Goal: Information Seeking & Learning: Compare options

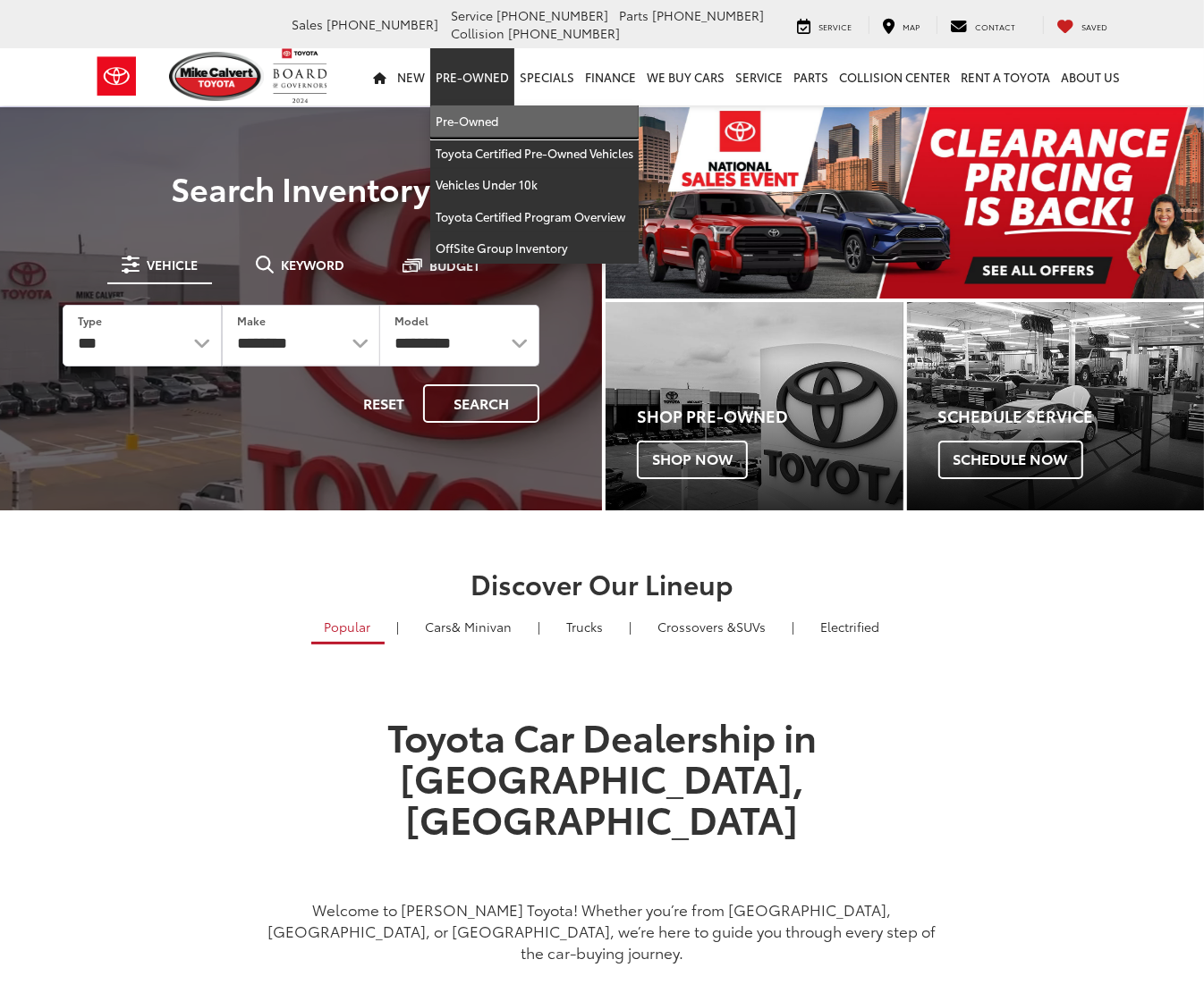
click at [471, 118] on link "Pre-Owned" at bounding box center [534, 121] width 208 height 32
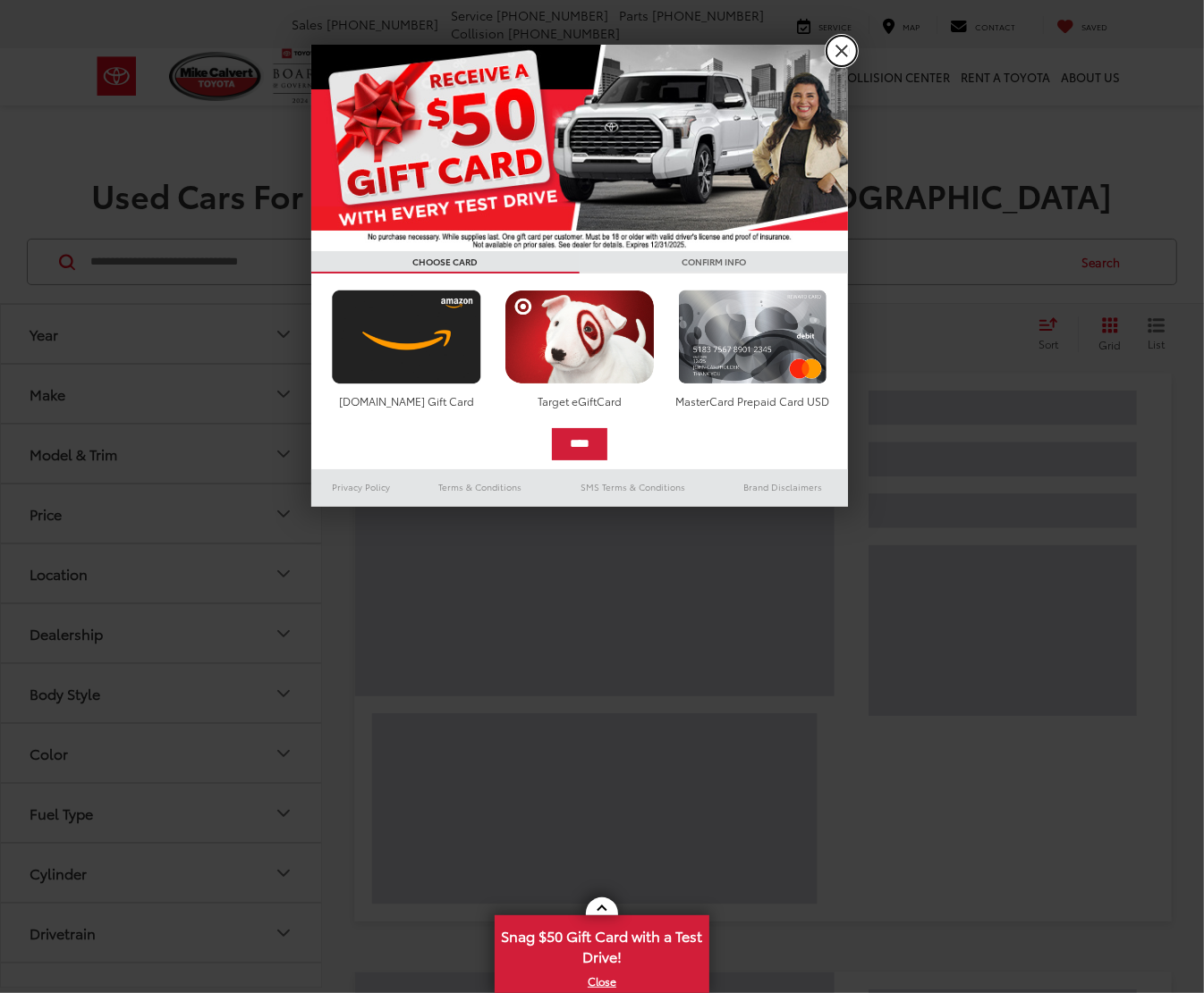
click at [850, 45] on link "X" at bounding box center [841, 50] width 31 height 31
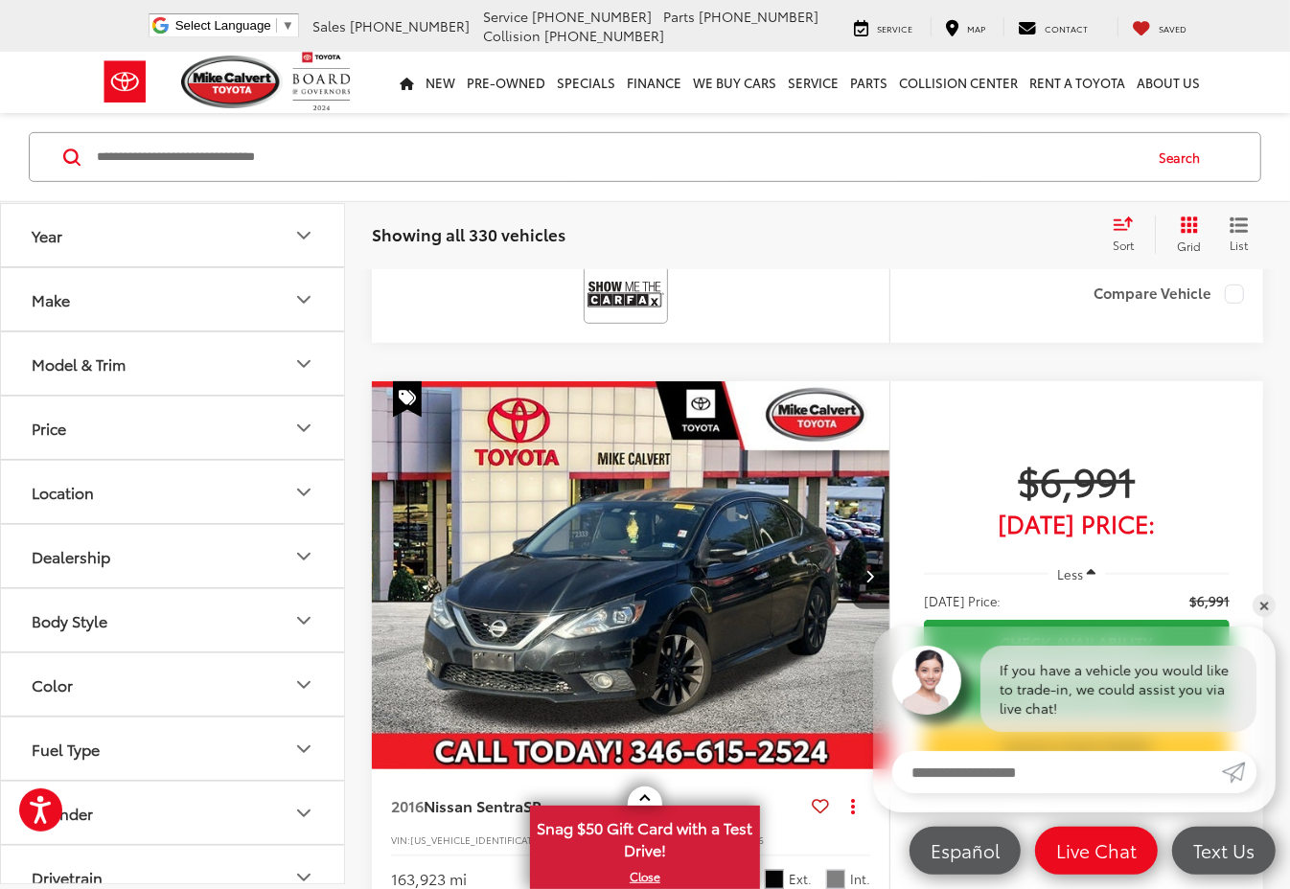
scroll to position [719, 0]
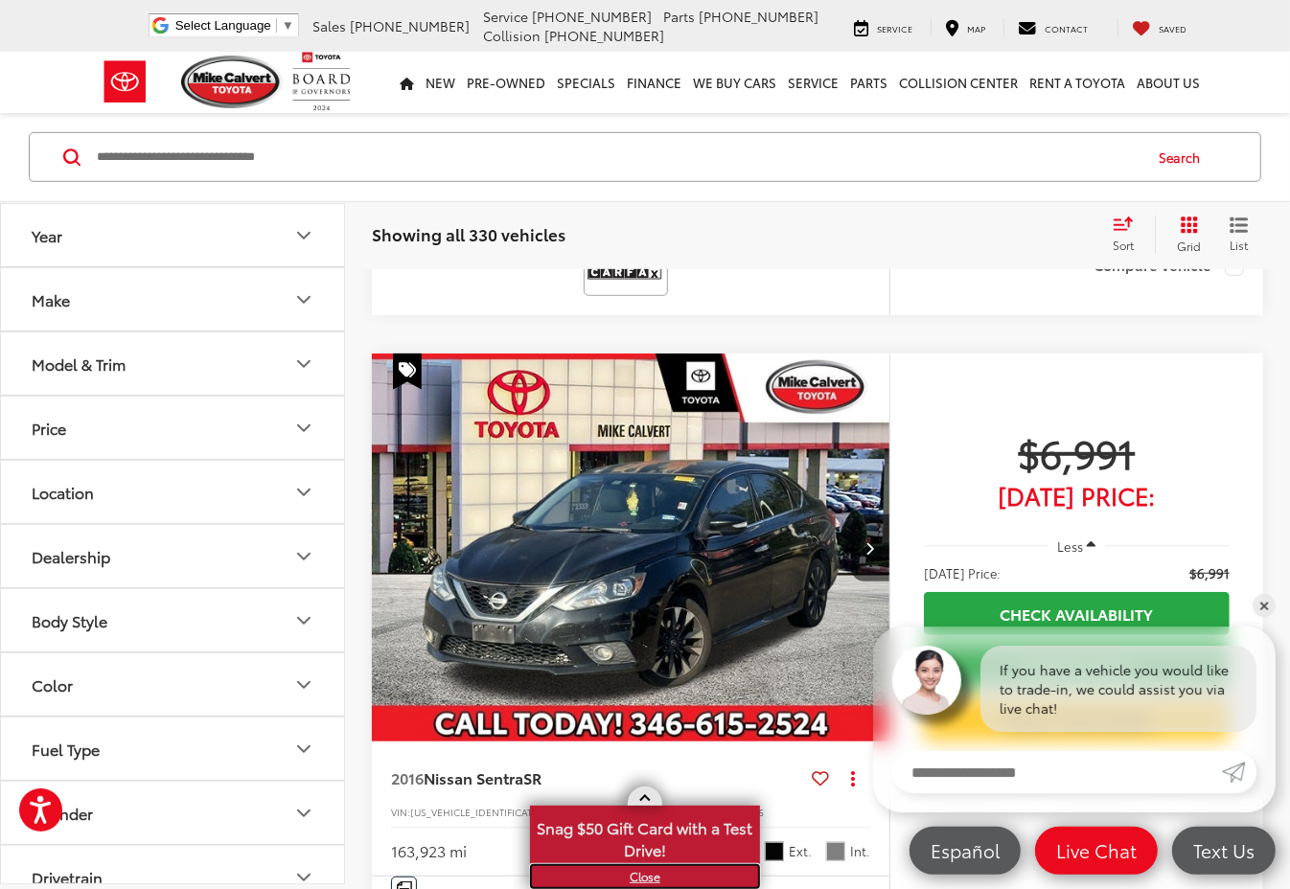
click at [637, 877] on link "X" at bounding box center [645, 876] width 226 height 21
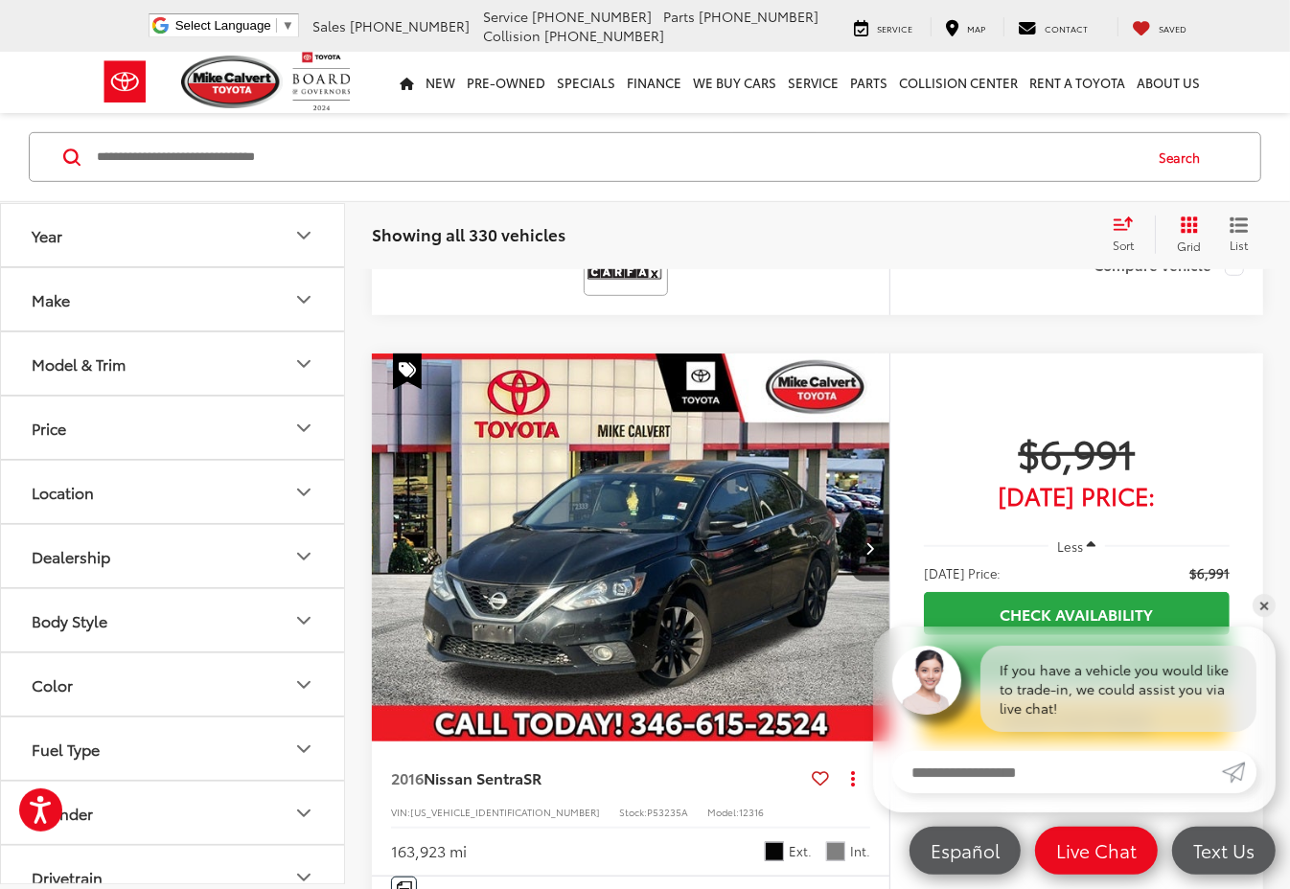
click at [1126, 225] on icon "Select sort value" at bounding box center [1122, 224] width 21 height 14
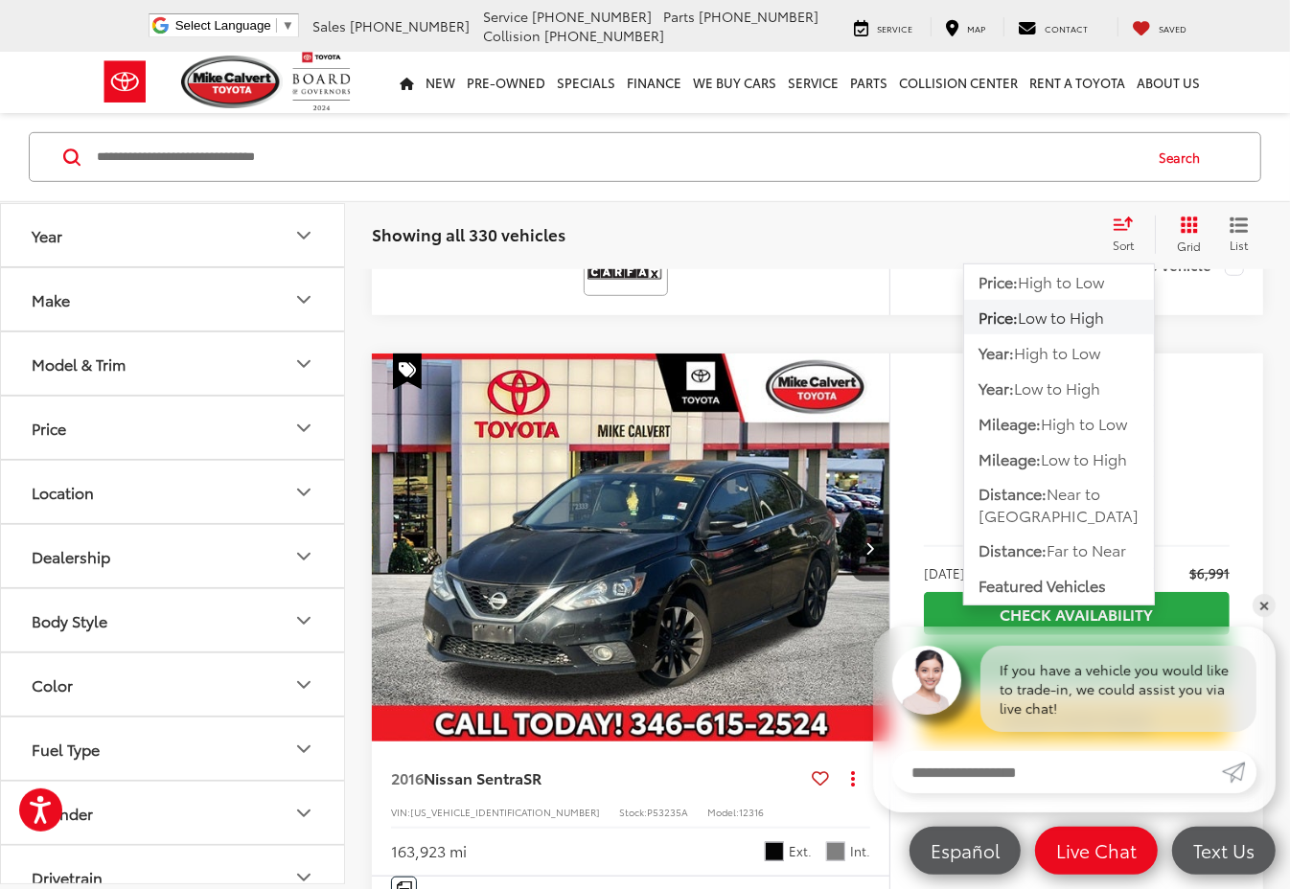
click at [1078, 314] on span "Low to High" at bounding box center [1060, 317] width 86 height 22
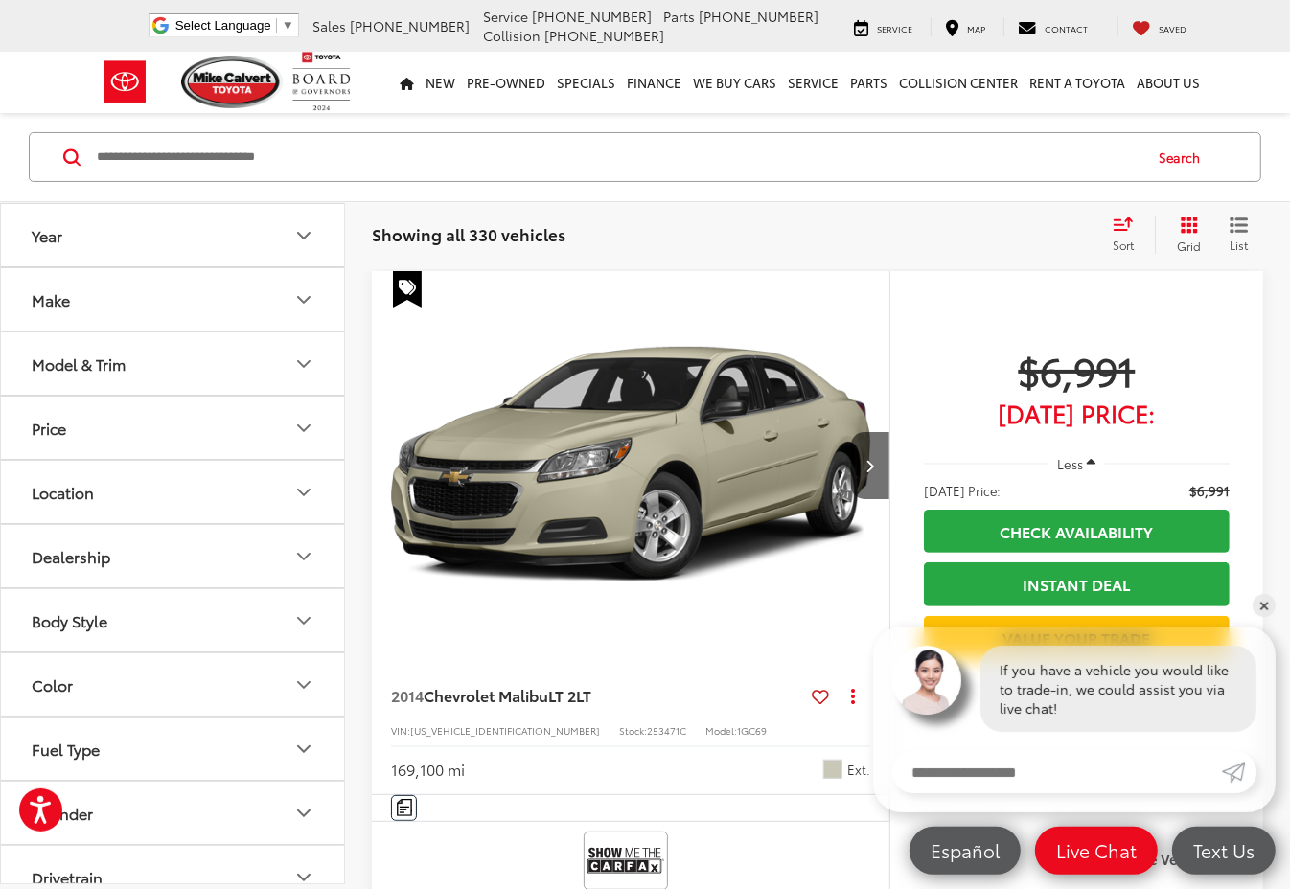
scroll to position [123, 0]
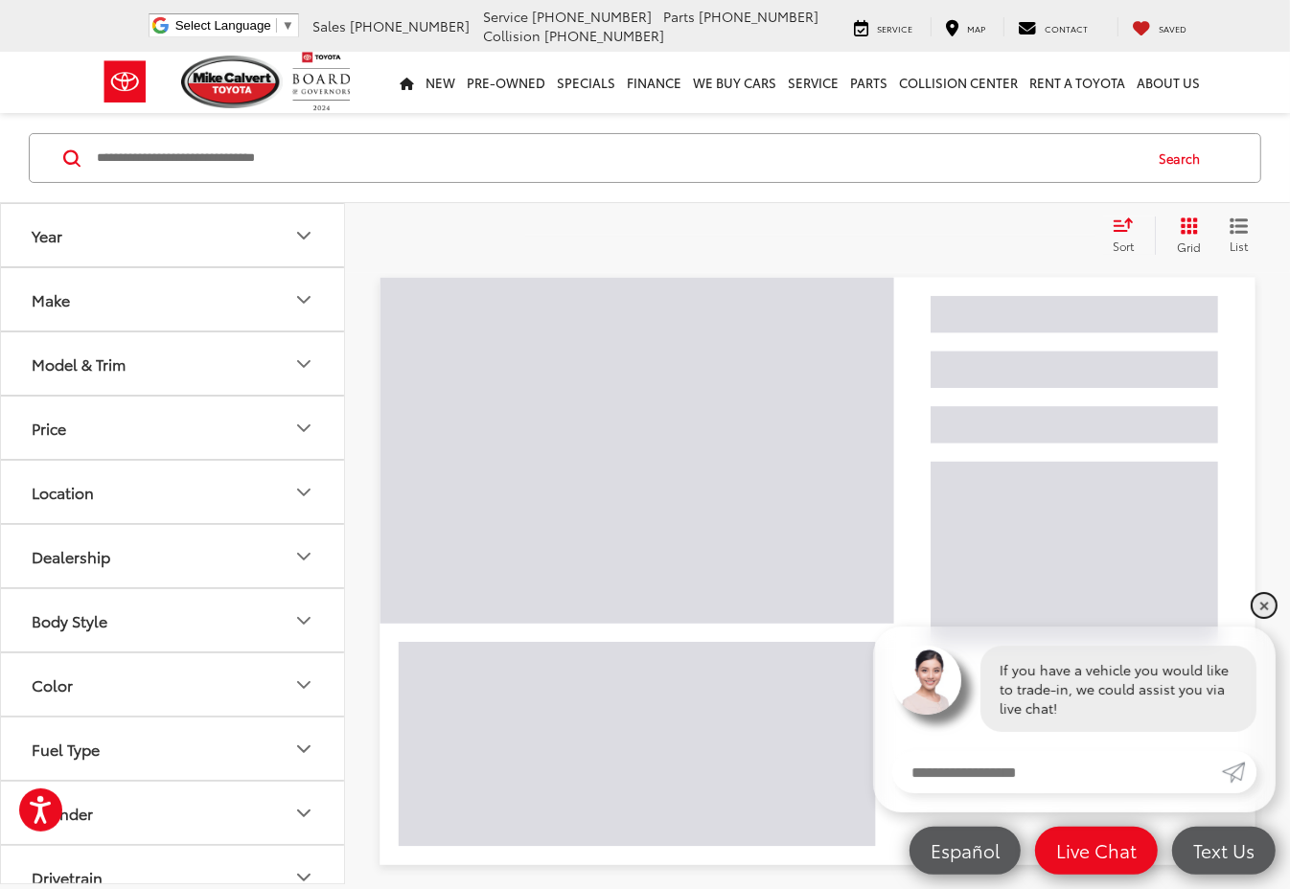
click at [1261, 599] on link "✕" at bounding box center [1263, 605] width 23 height 23
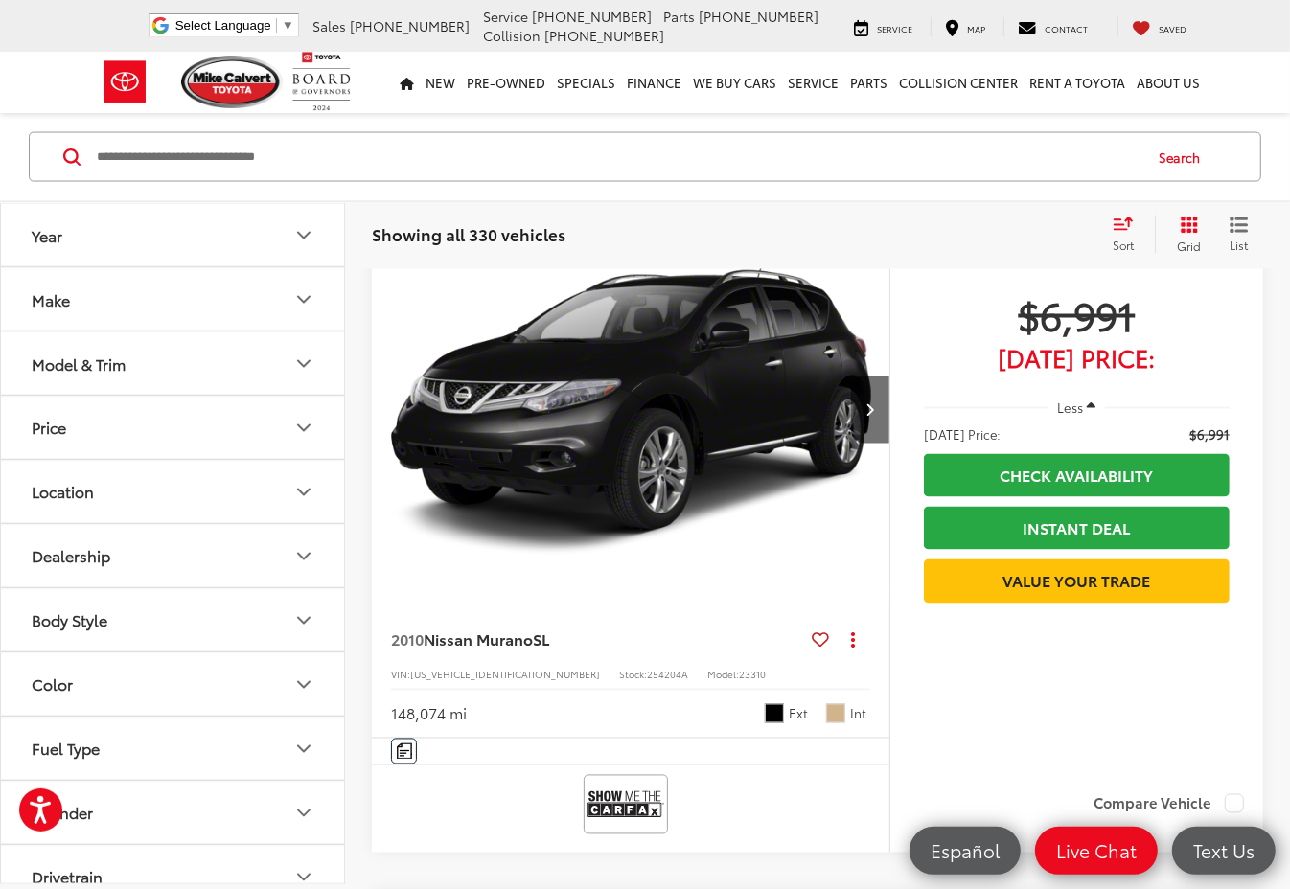
scroll to position [2159, 0]
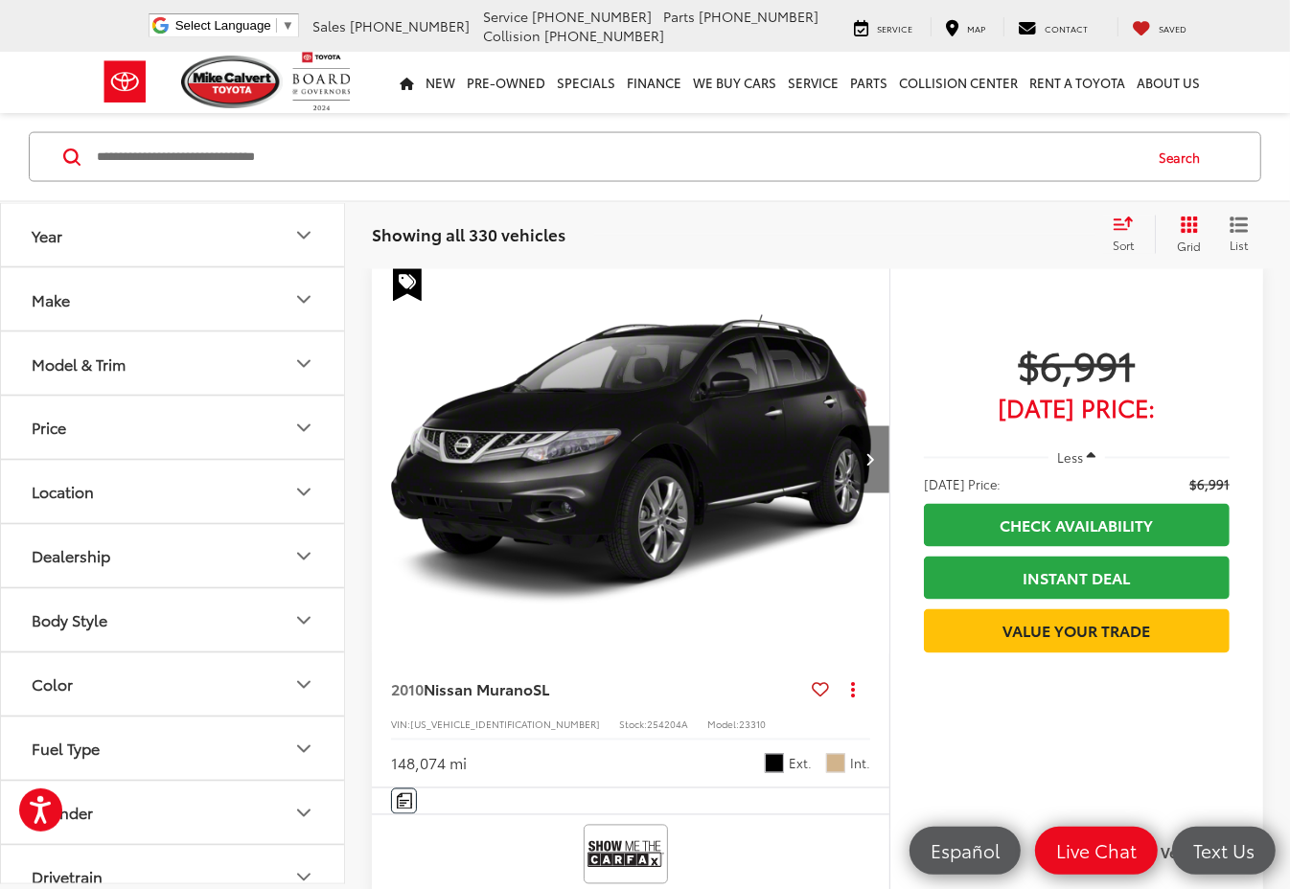
click at [868, 474] on button "Next image" at bounding box center [870, 459] width 38 height 67
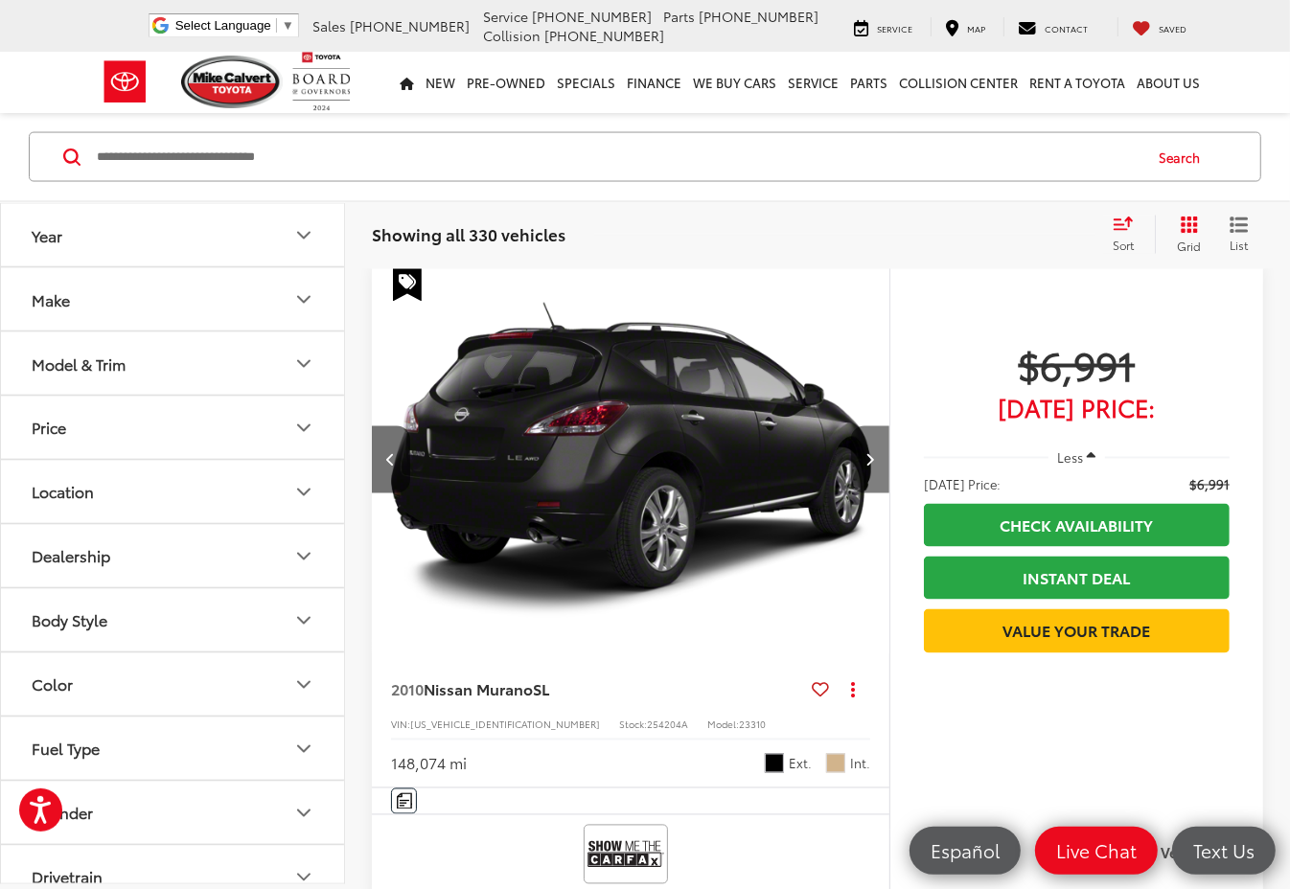
click at [868, 474] on button "Next image" at bounding box center [870, 459] width 38 height 67
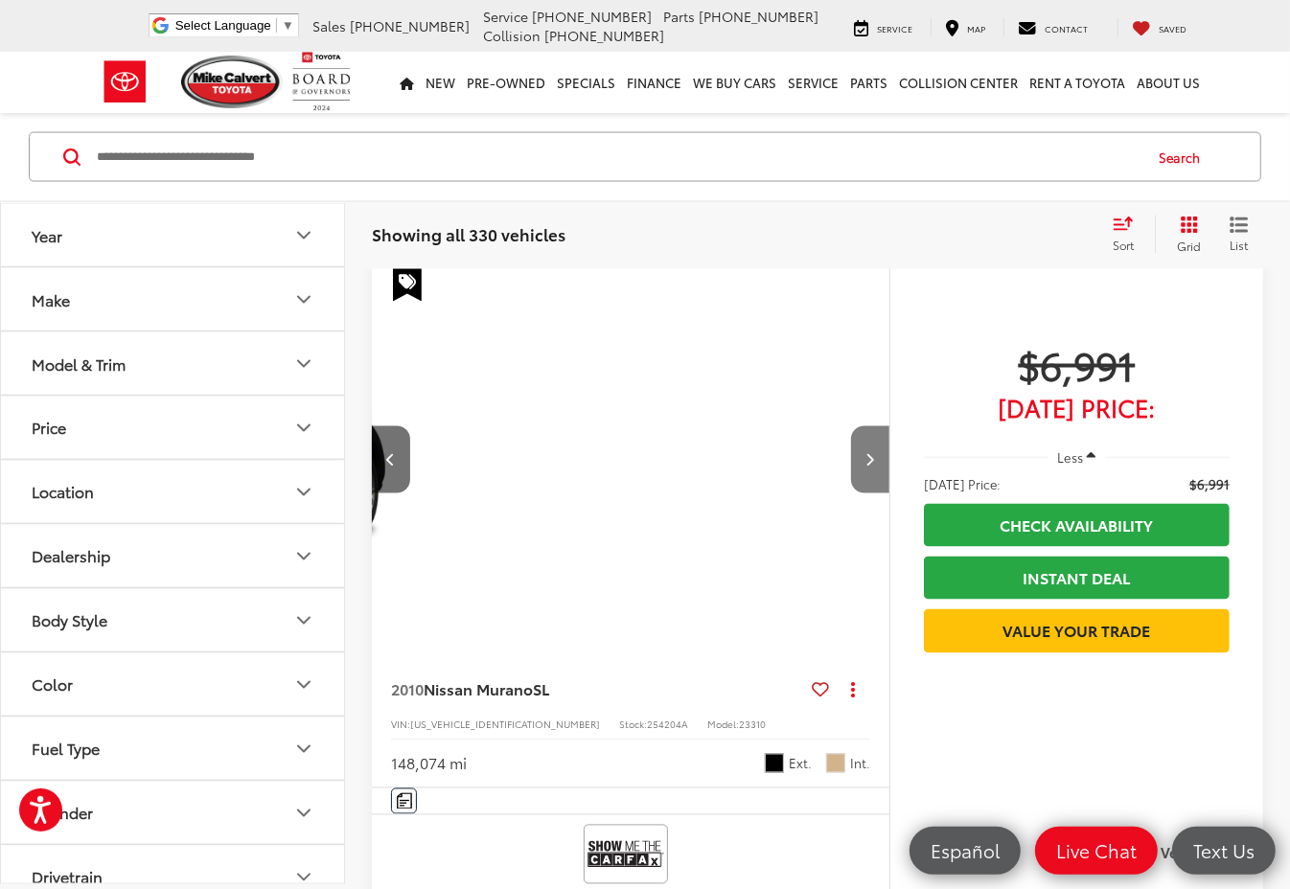
scroll to position [0, 1040]
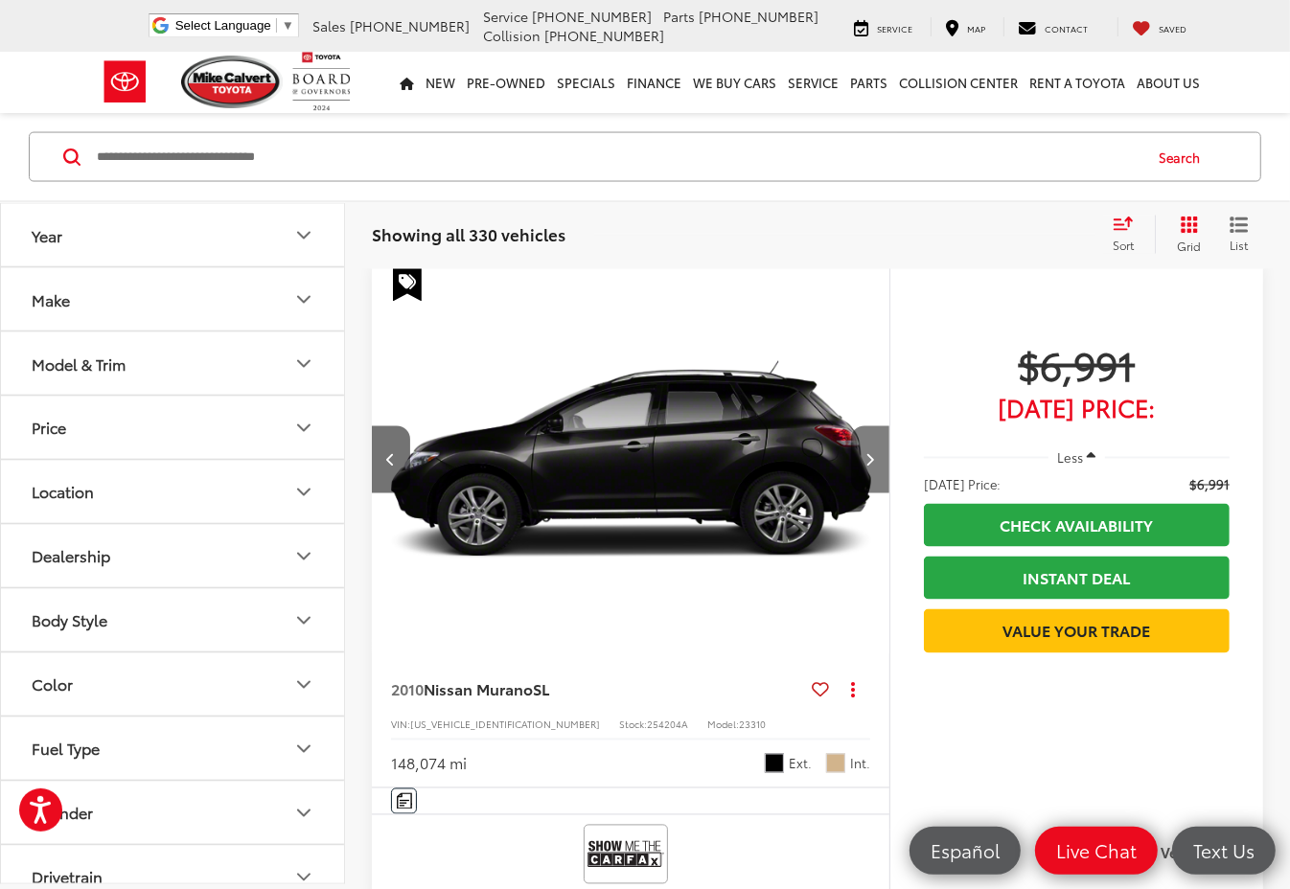
click at [868, 474] on button "Next image" at bounding box center [870, 459] width 38 height 67
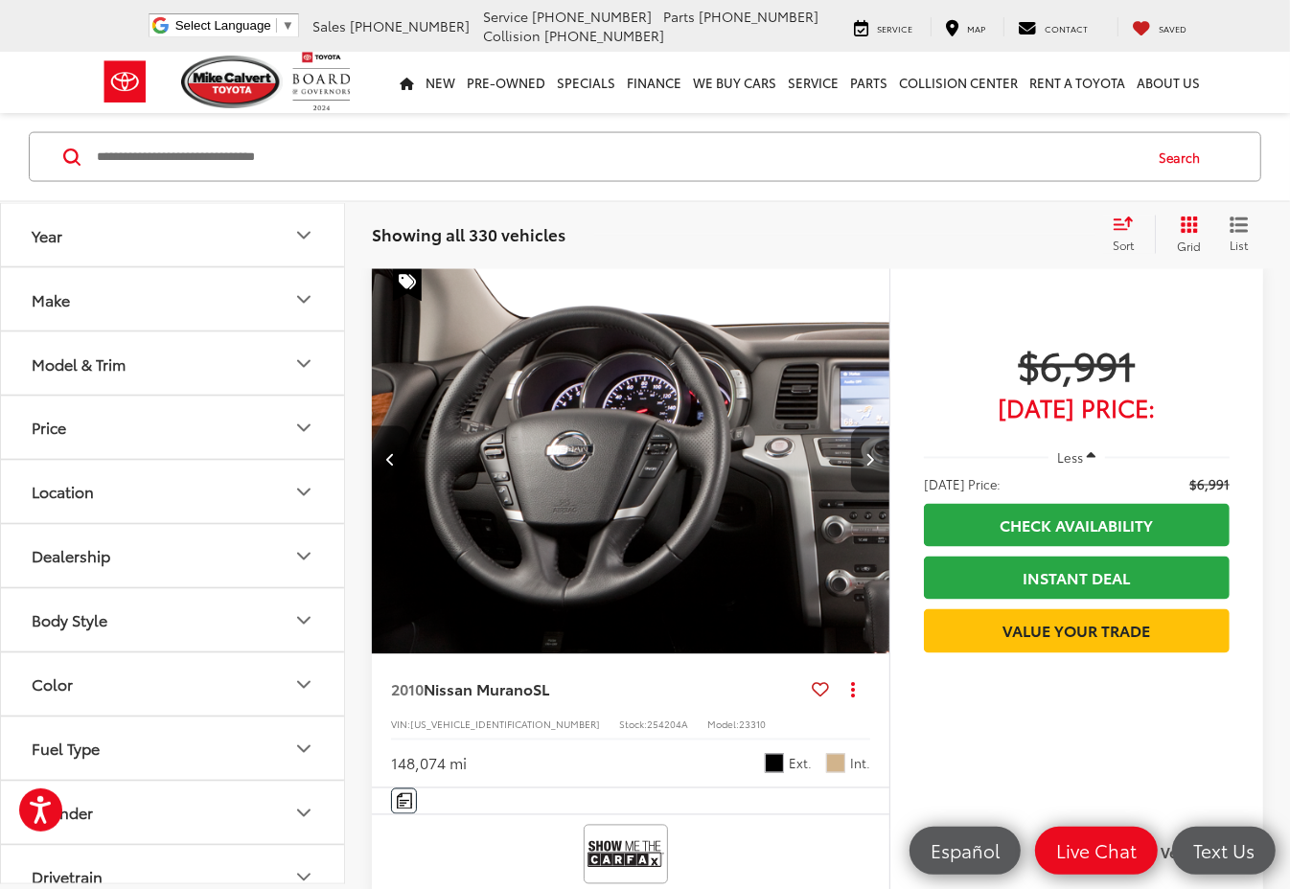
click at [868, 474] on button "Next image" at bounding box center [870, 459] width 38 height 67
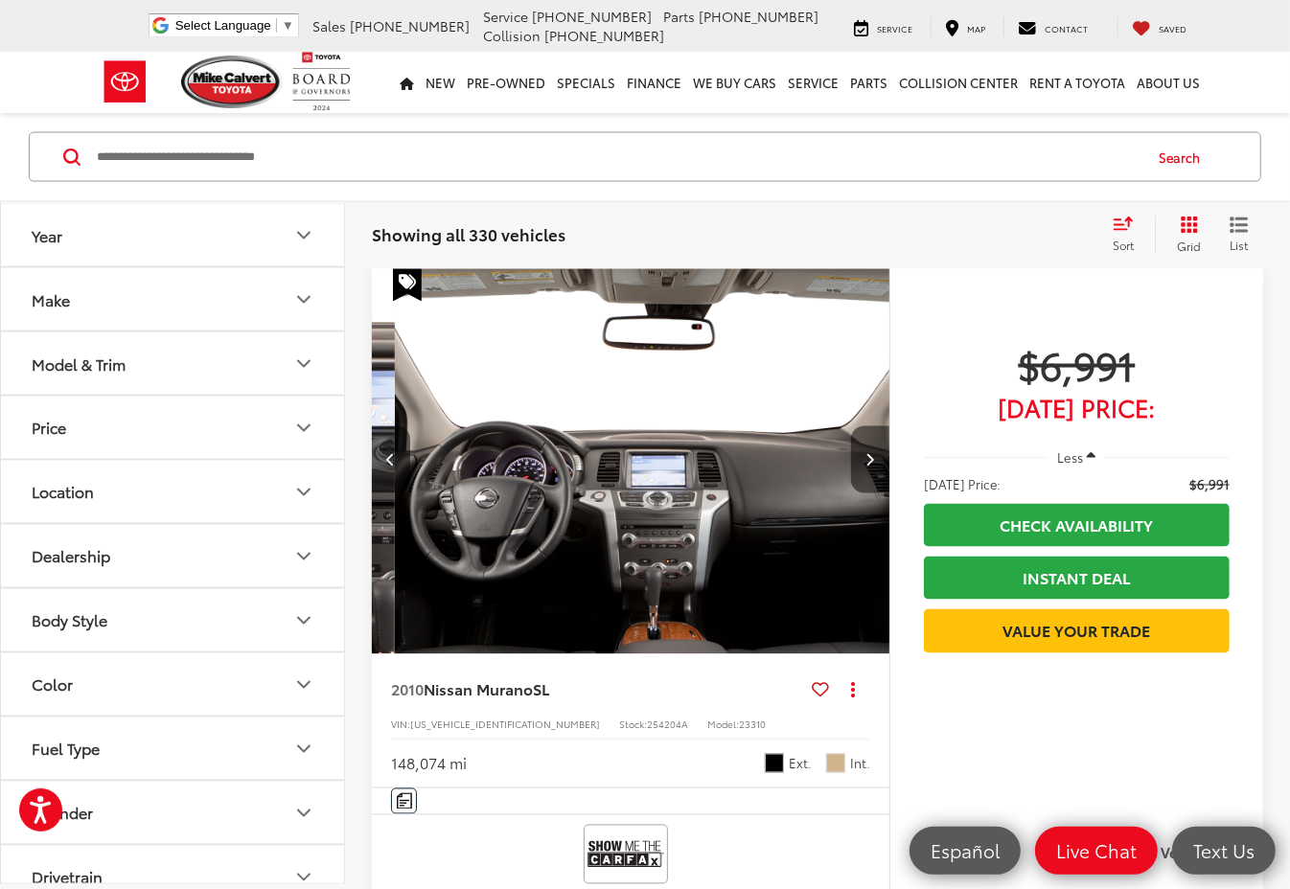
scroll to position [0, 2081]
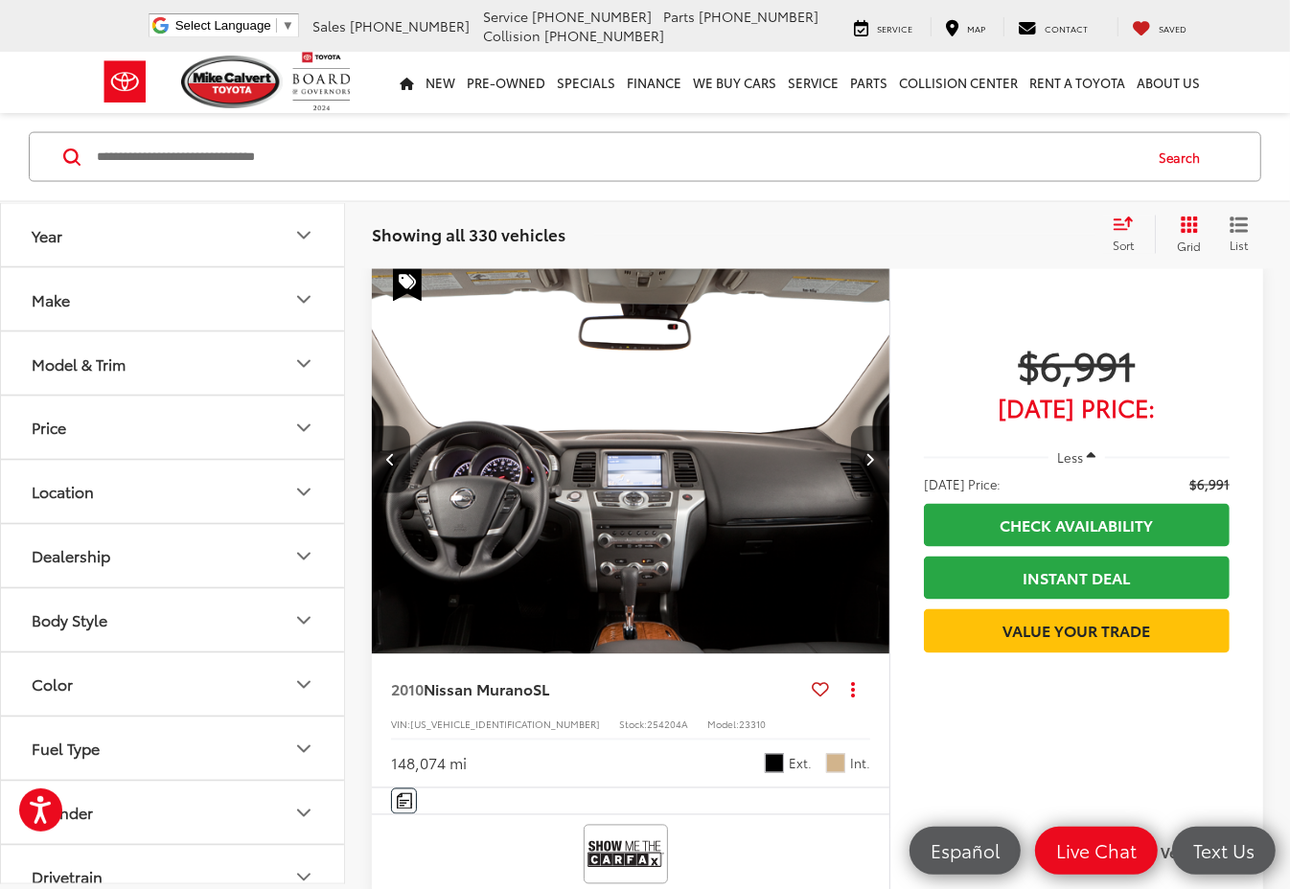
click at [868, 474] on button "Next image" at bounding box center [870, 459] width 38 height 67
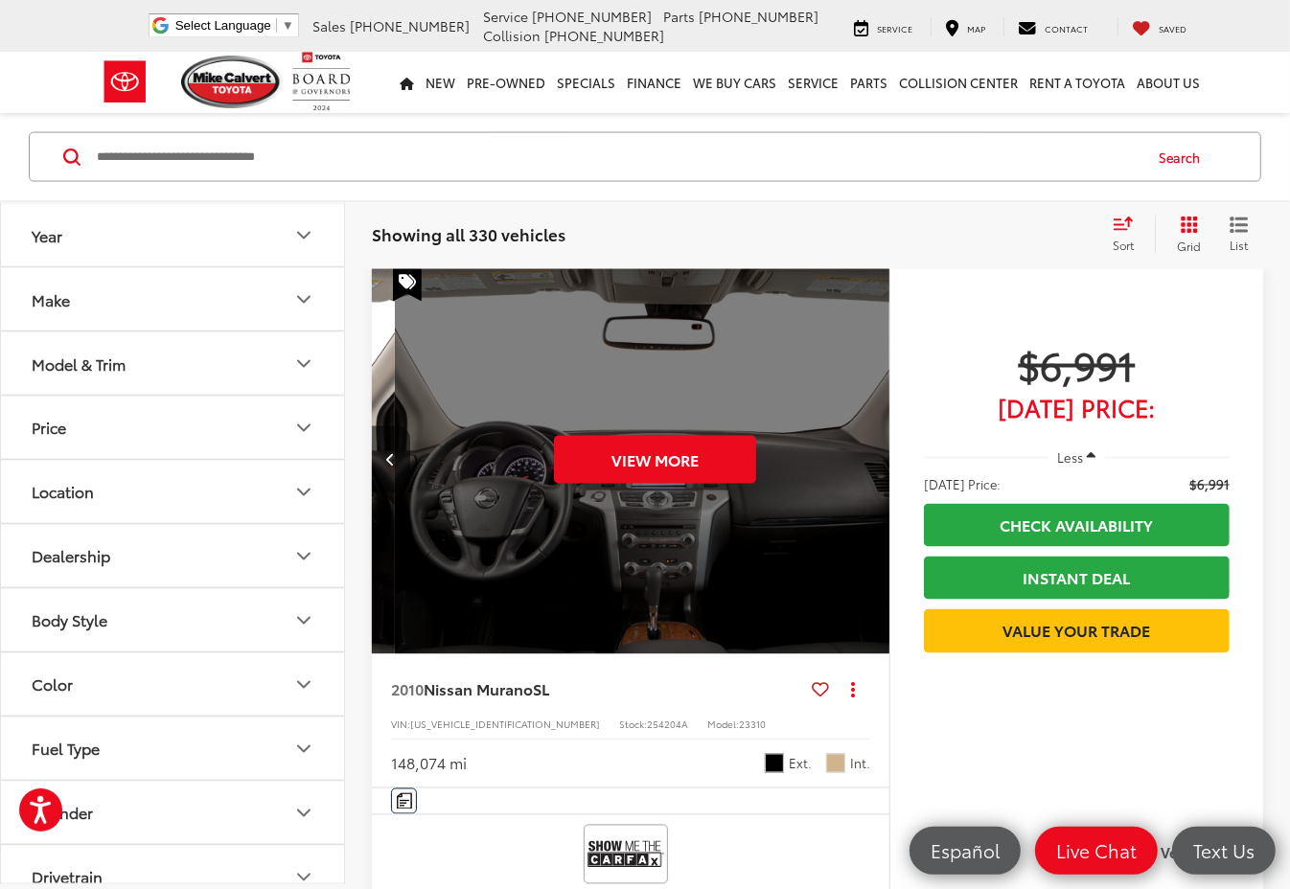
scroll to position [0, 2602]
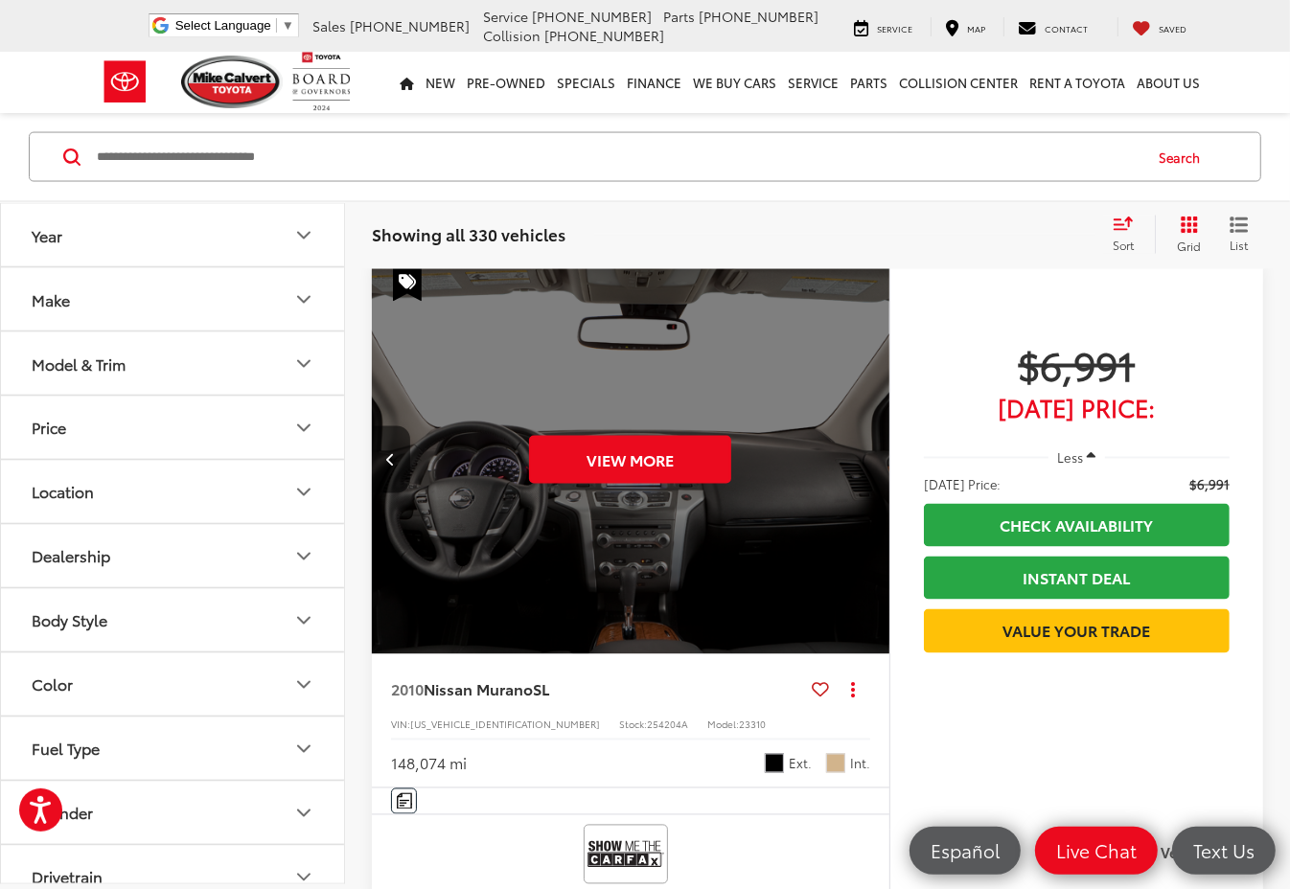
click at [868, 474] on div "View More" at bounding box center [630, 460] width 520 height 390
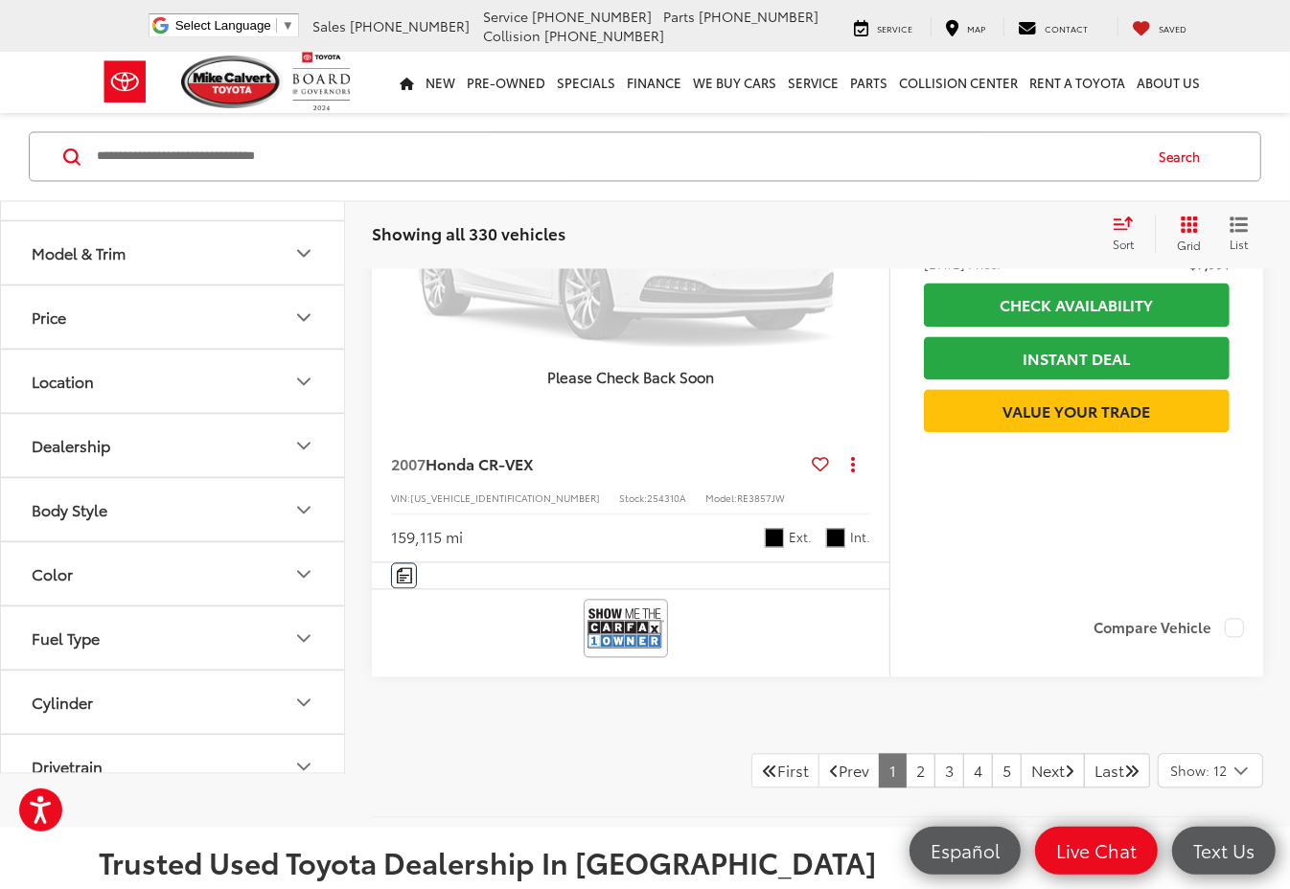
scroll to position [8147, 0]
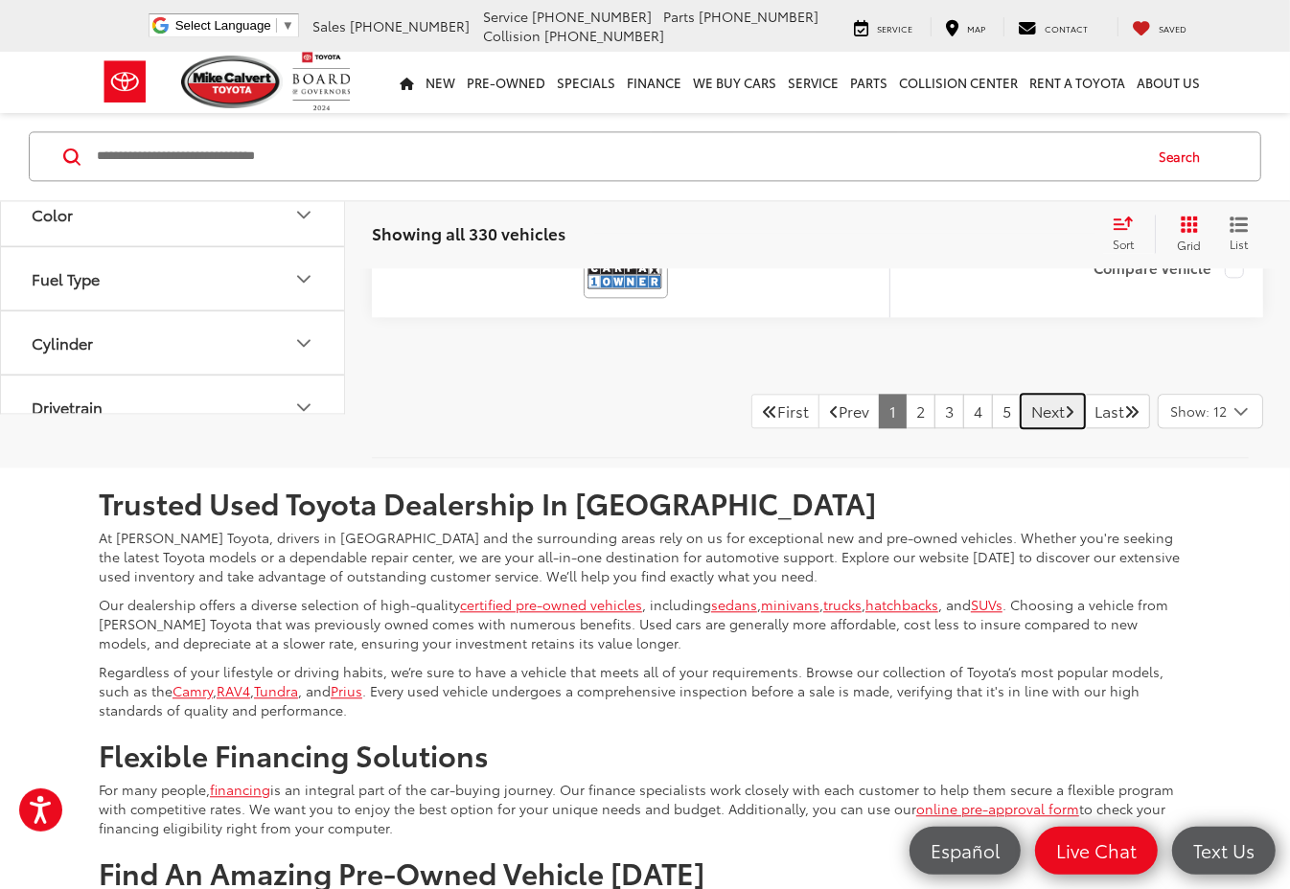
click at [1020, 413] on link "Next" at bounding box center [1052, 411] width 64 height 34
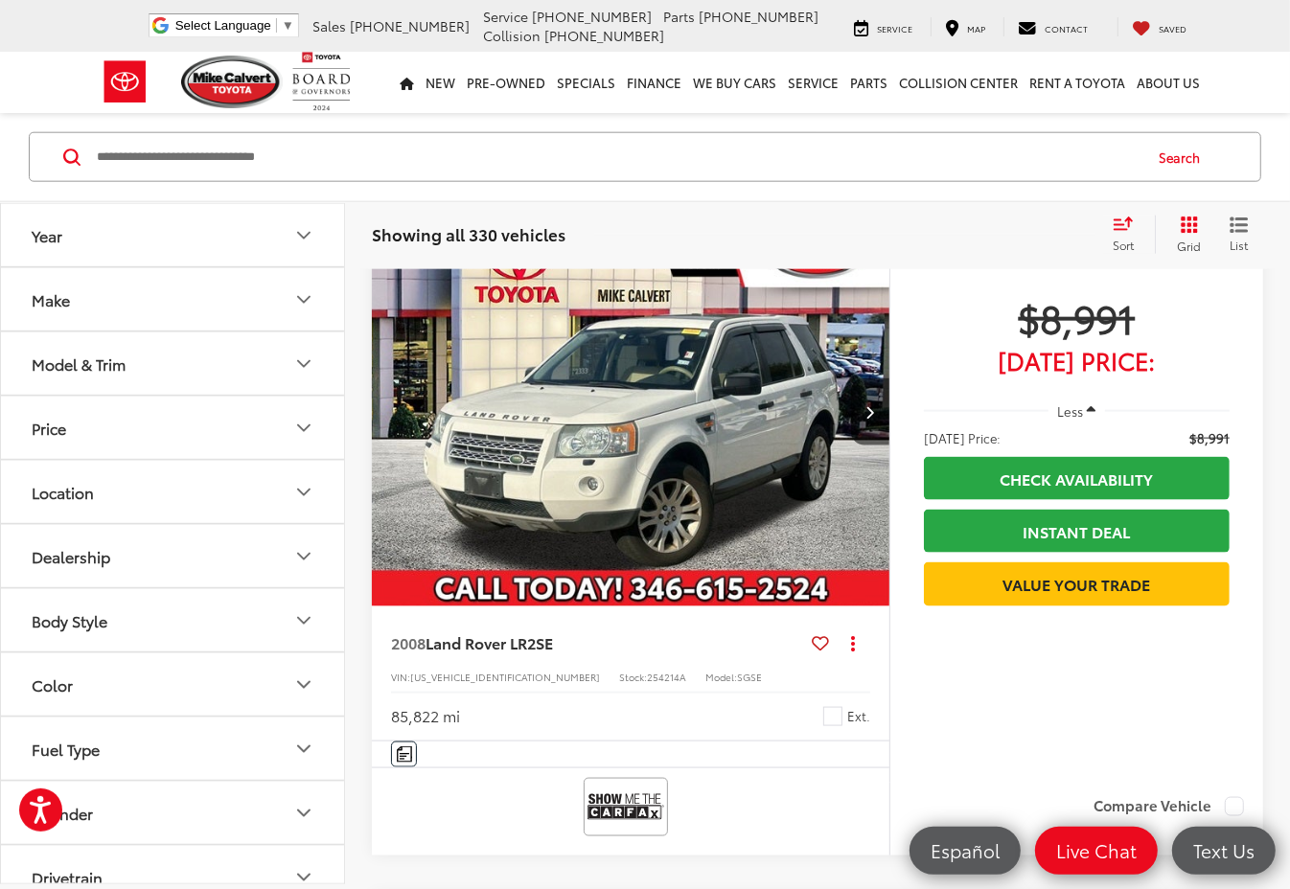
scroll to position [1560, 0]
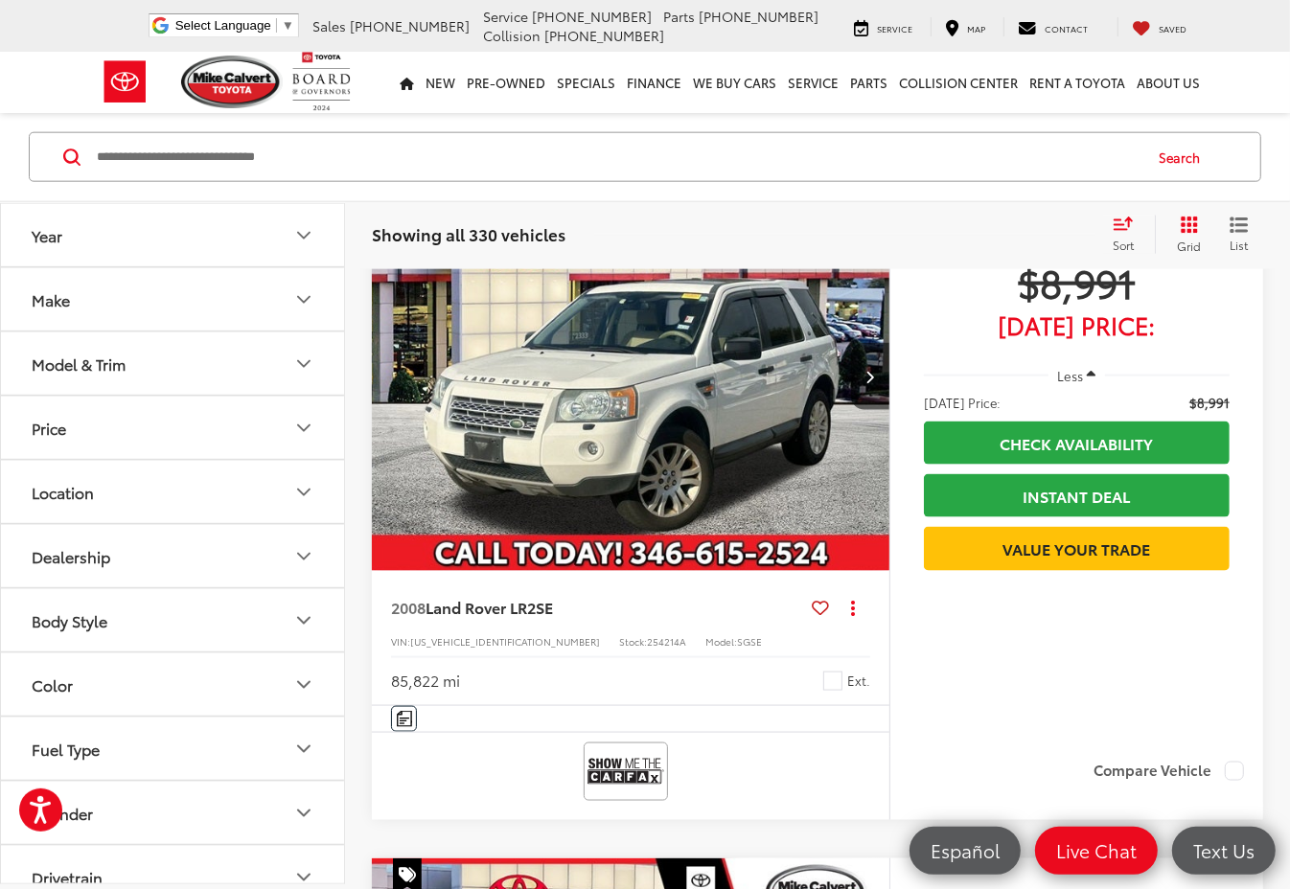
click at [580, 452] on img "2008 Land Rover LR2 SE 0" at bounding box center [631, 378] width 520 height 390
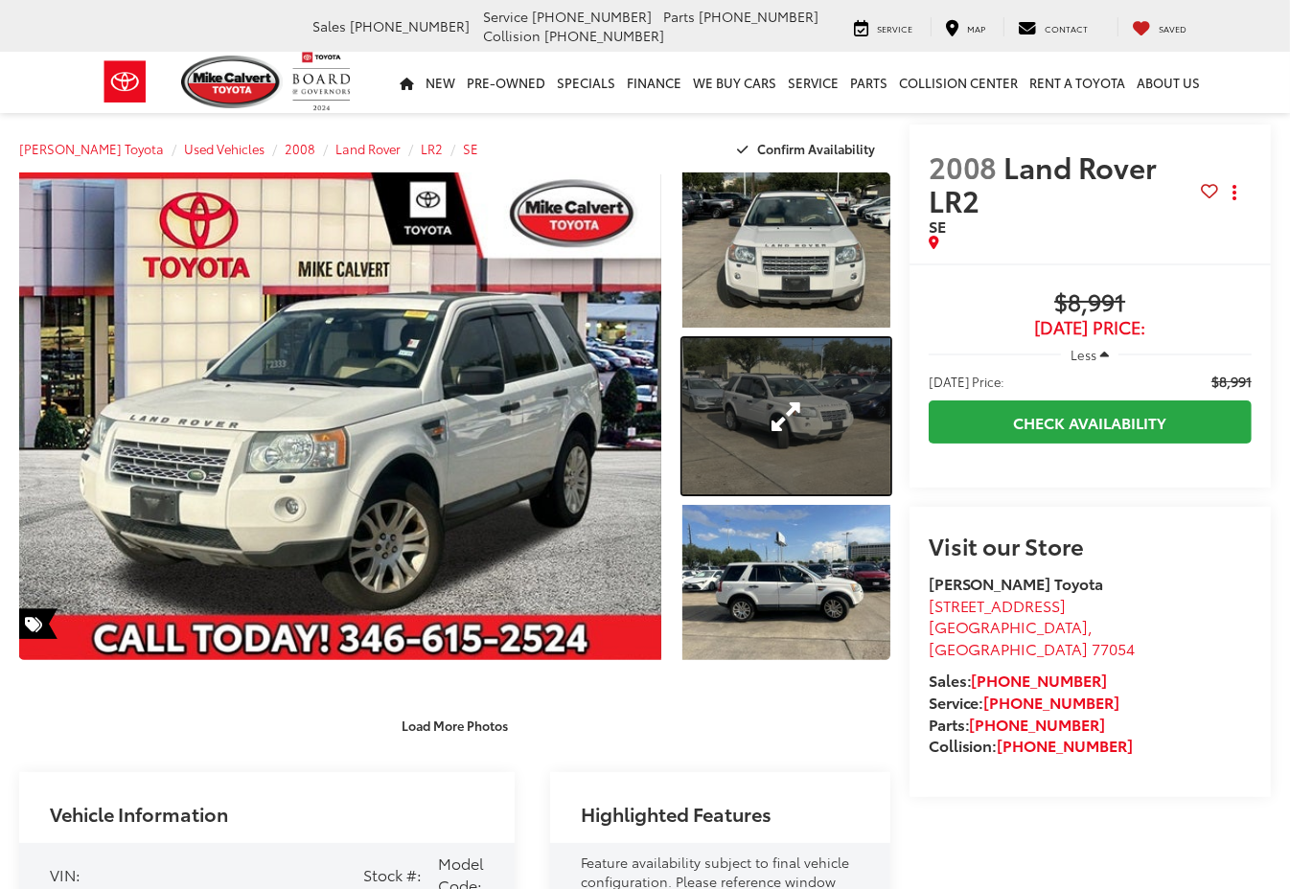
click at [768, 384] on link "Expand Photo 2" at bounding box center [786, 415] width 208 height 155
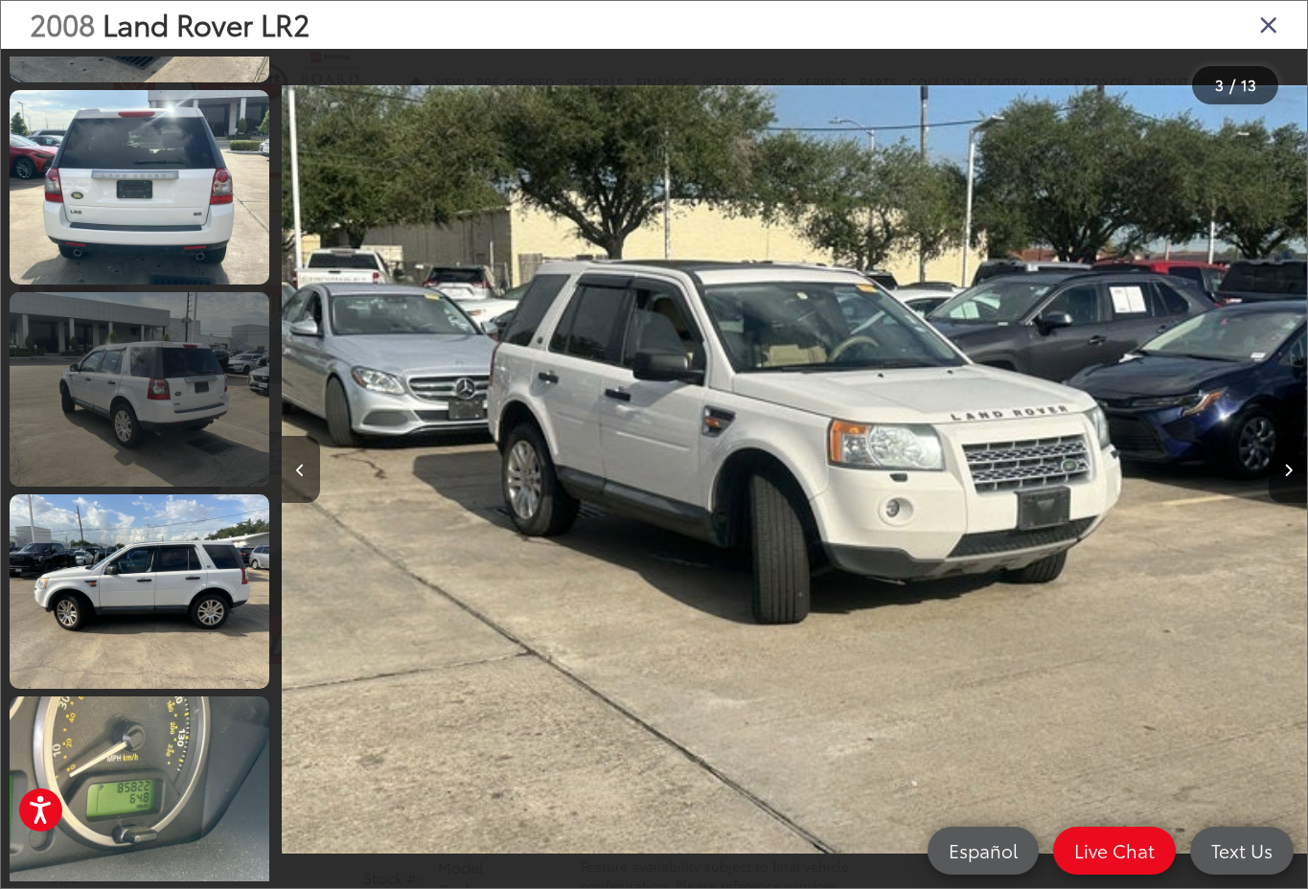
scroll to position [1108, 0]
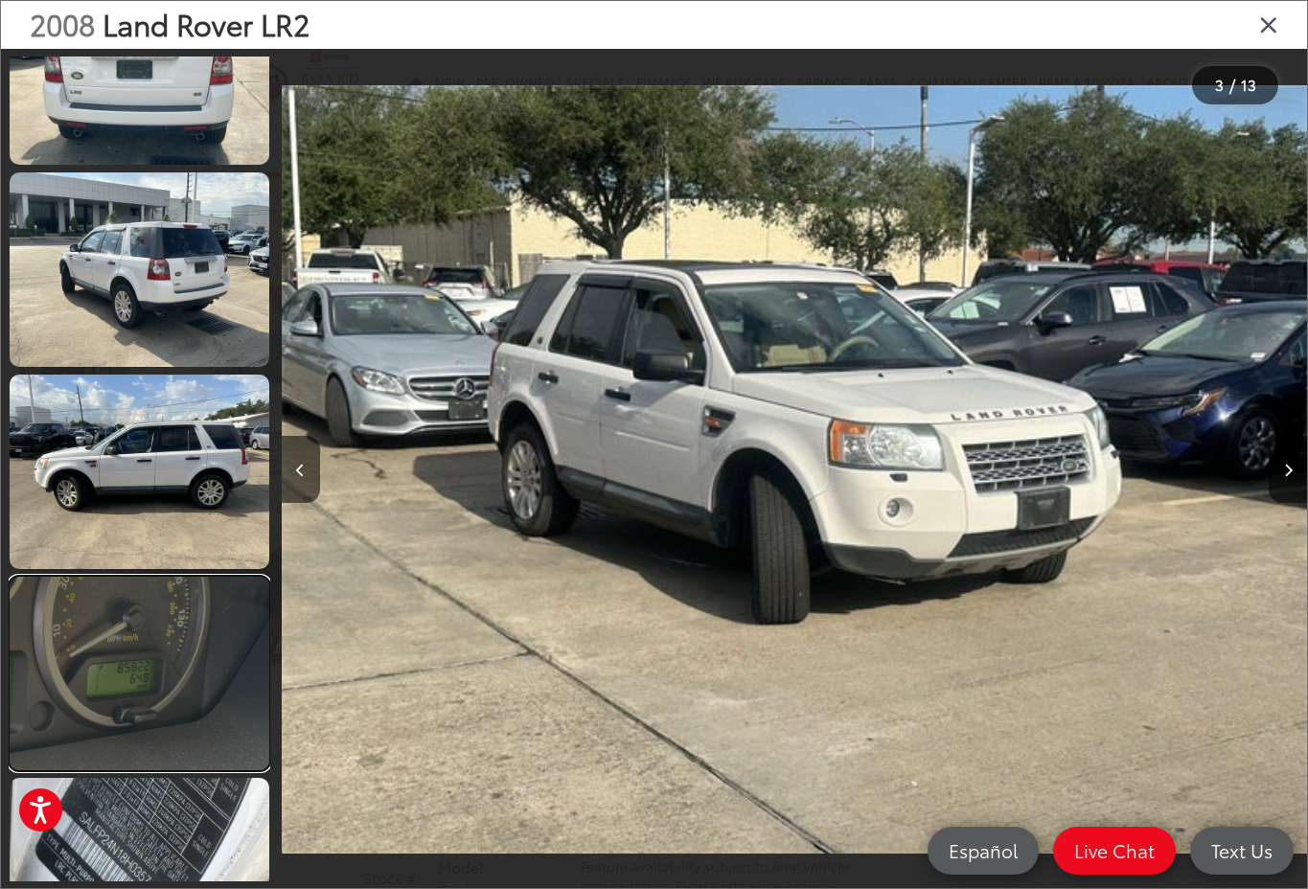
click at [140, 720] on link at bounding box center [140, 674] width 260 height 194
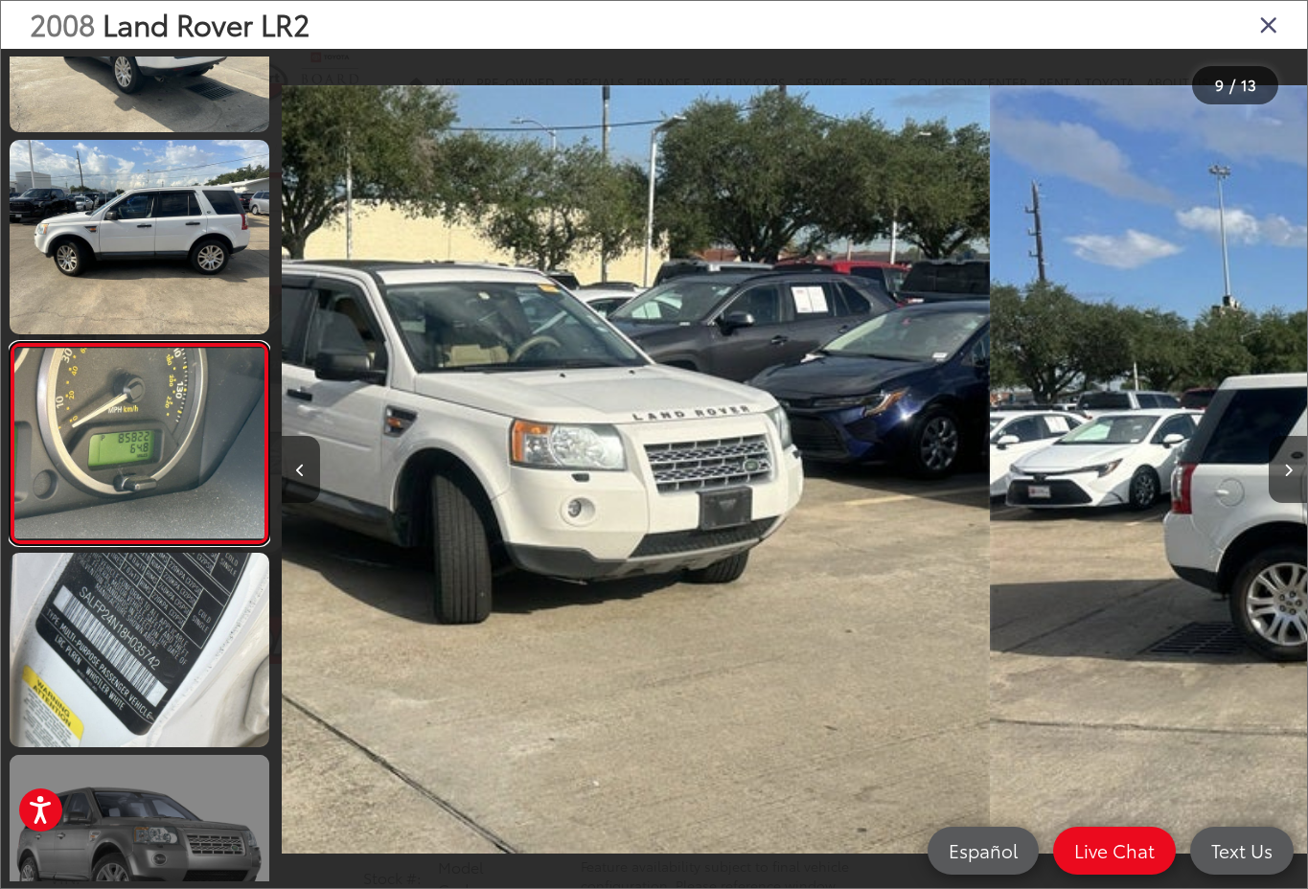
scroll to position [1361, 0]
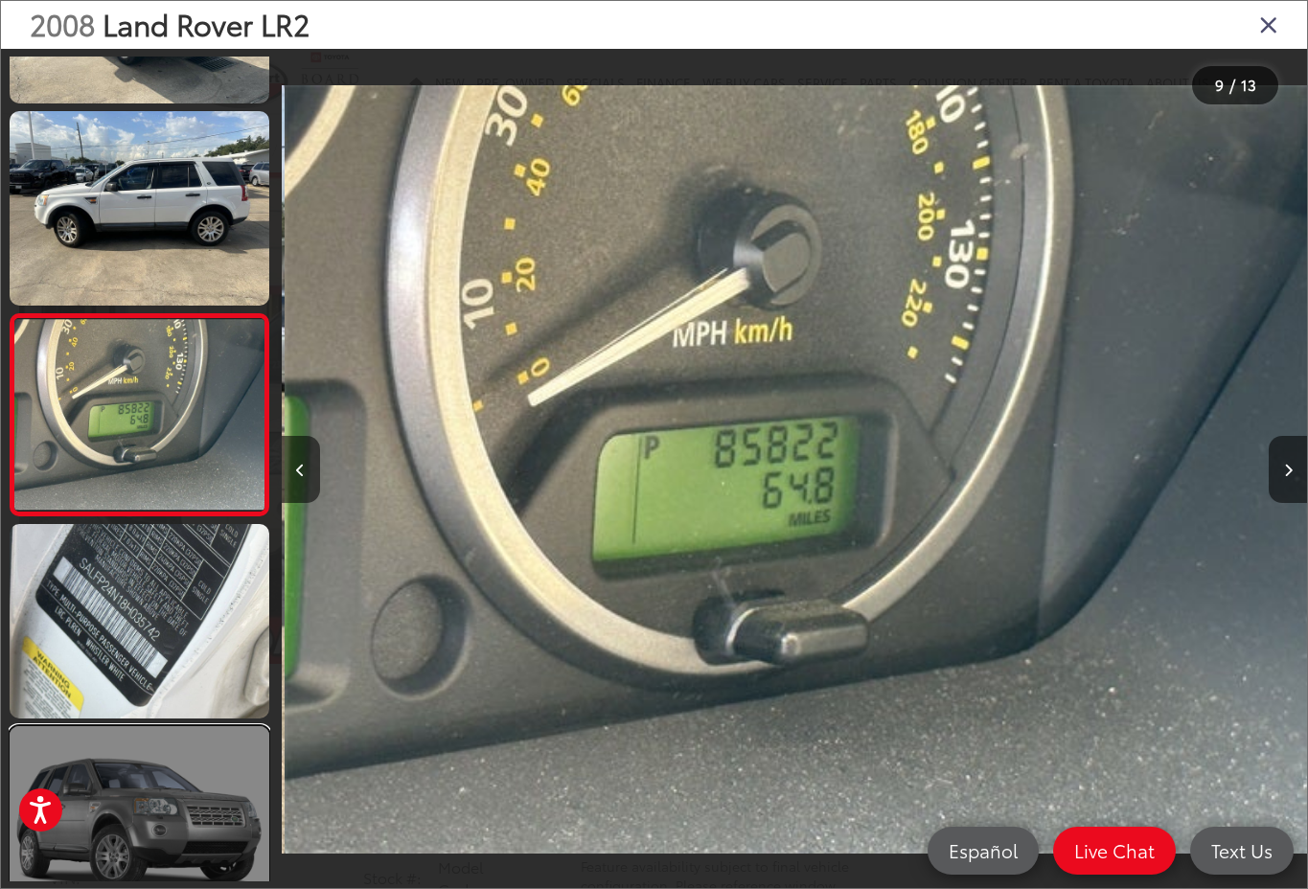
click at [149, 801] on link at bounding box center [140, 823] width 260 height 194
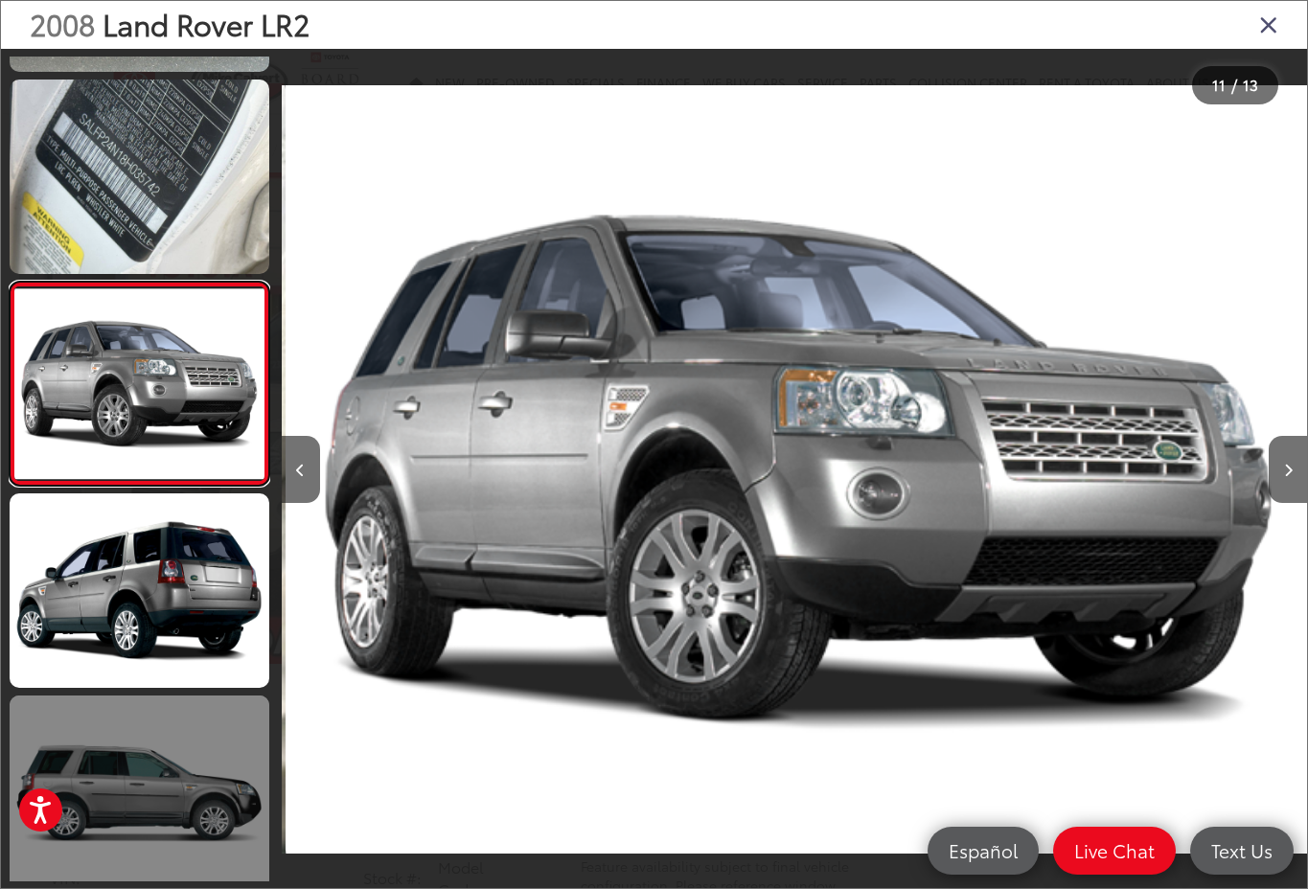
scroll to position [1803, 0]
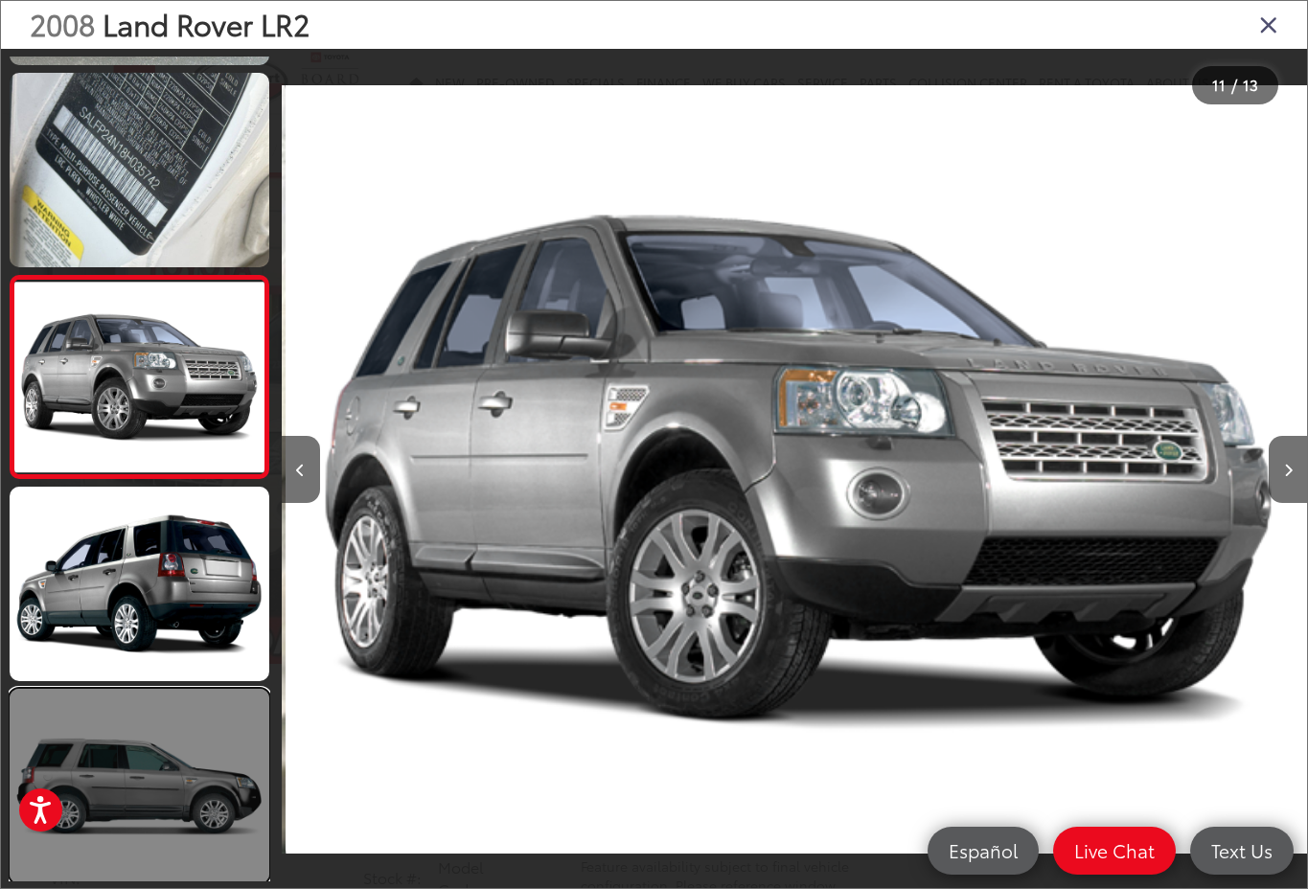
click at [166, 802] on link at bounding box center [140, 786] width 260 height 194
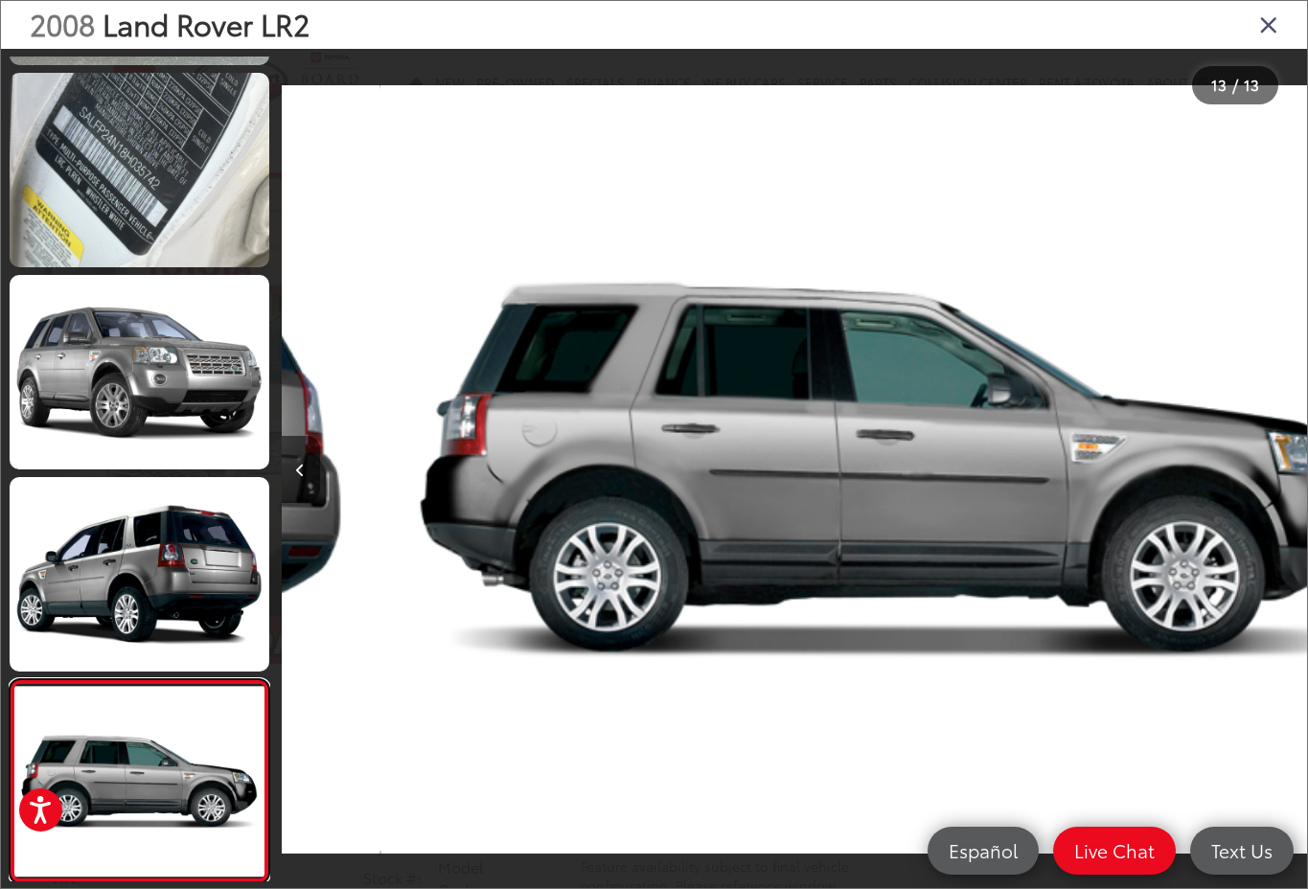
scroll to position [0, 12302]
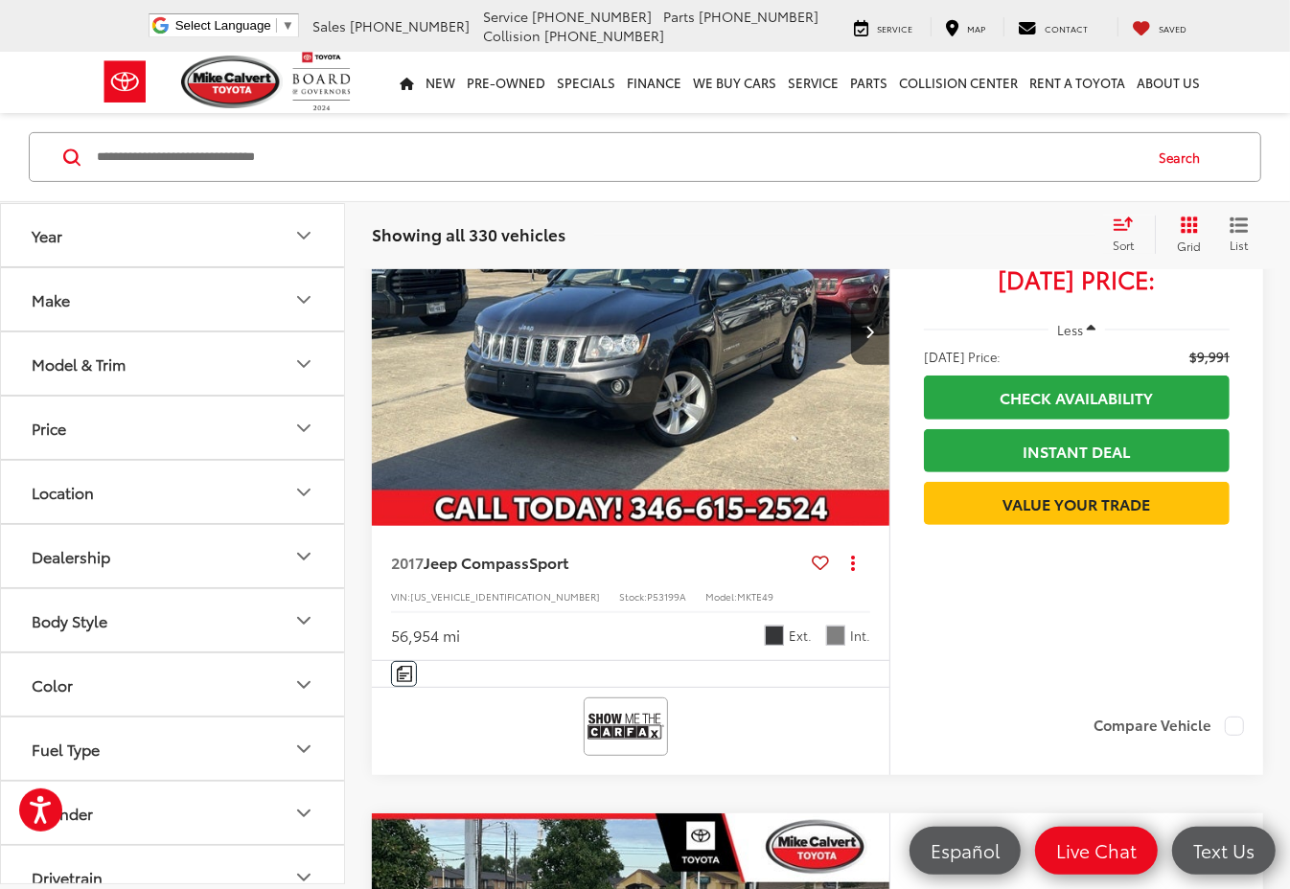
scroll to position [5632, 0]
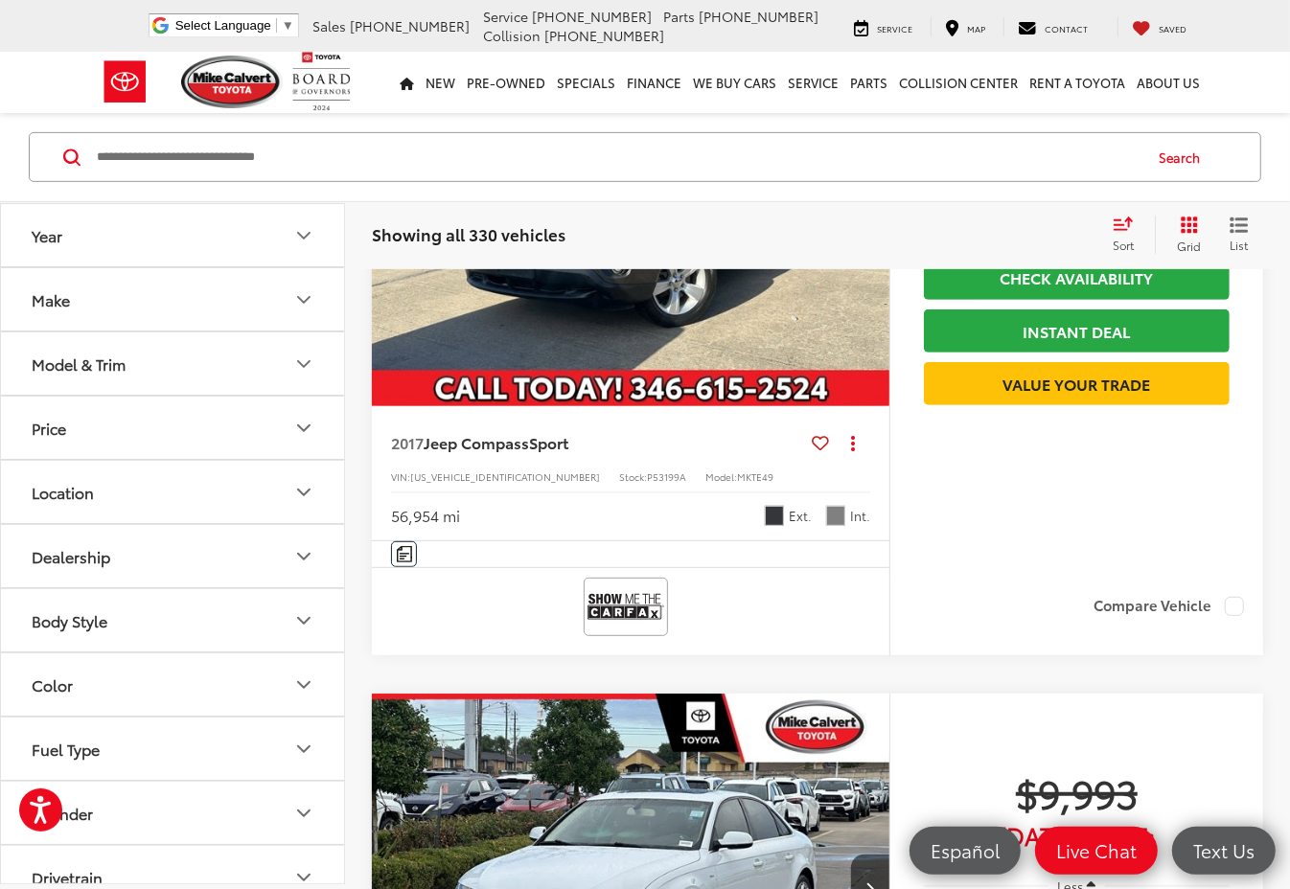
click at [874, 218] on icon "Next image" at bounding box center [869, 211] width 9 height 13
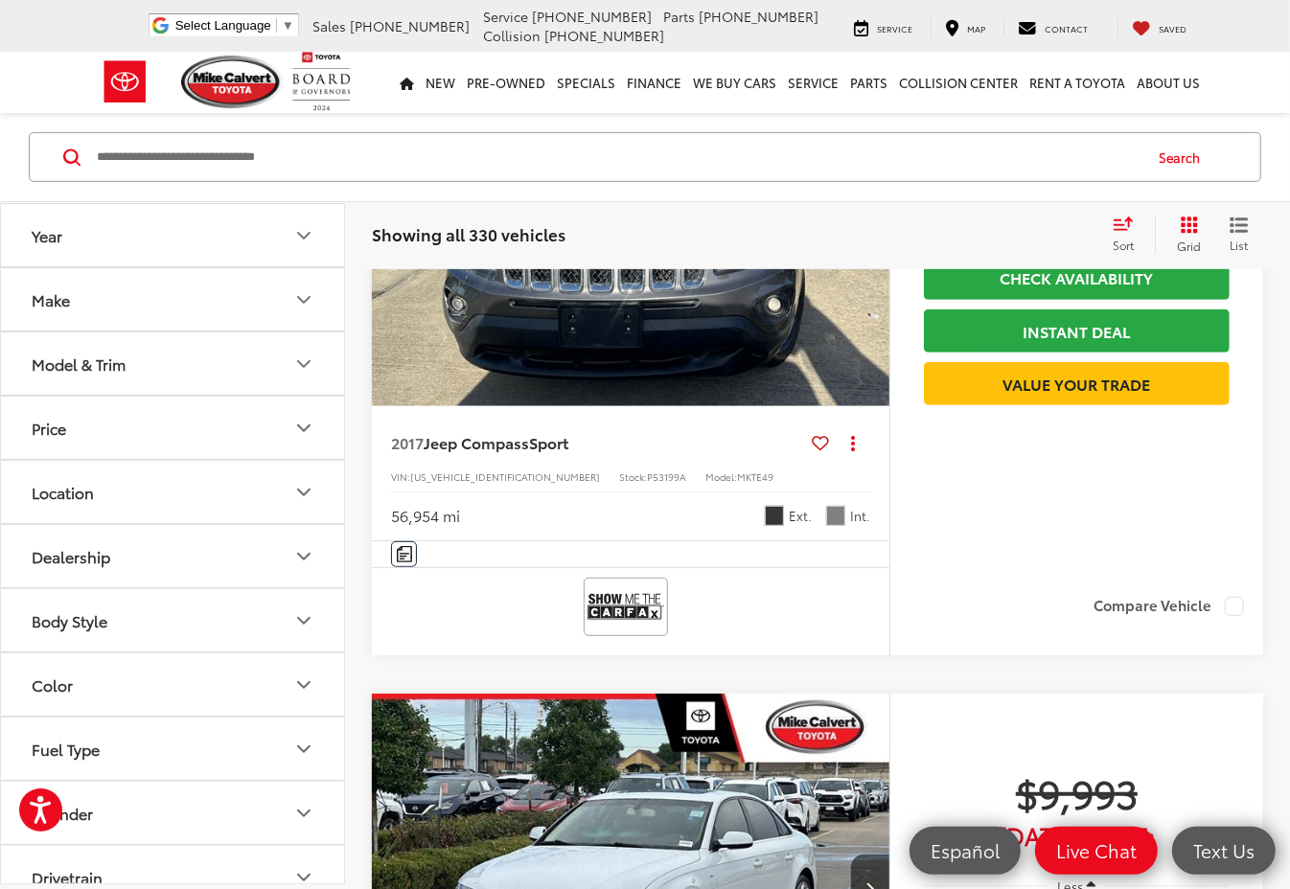
click at [874, 218] on icon "Next image" at bounding box center [869, 211] width 9 height 13
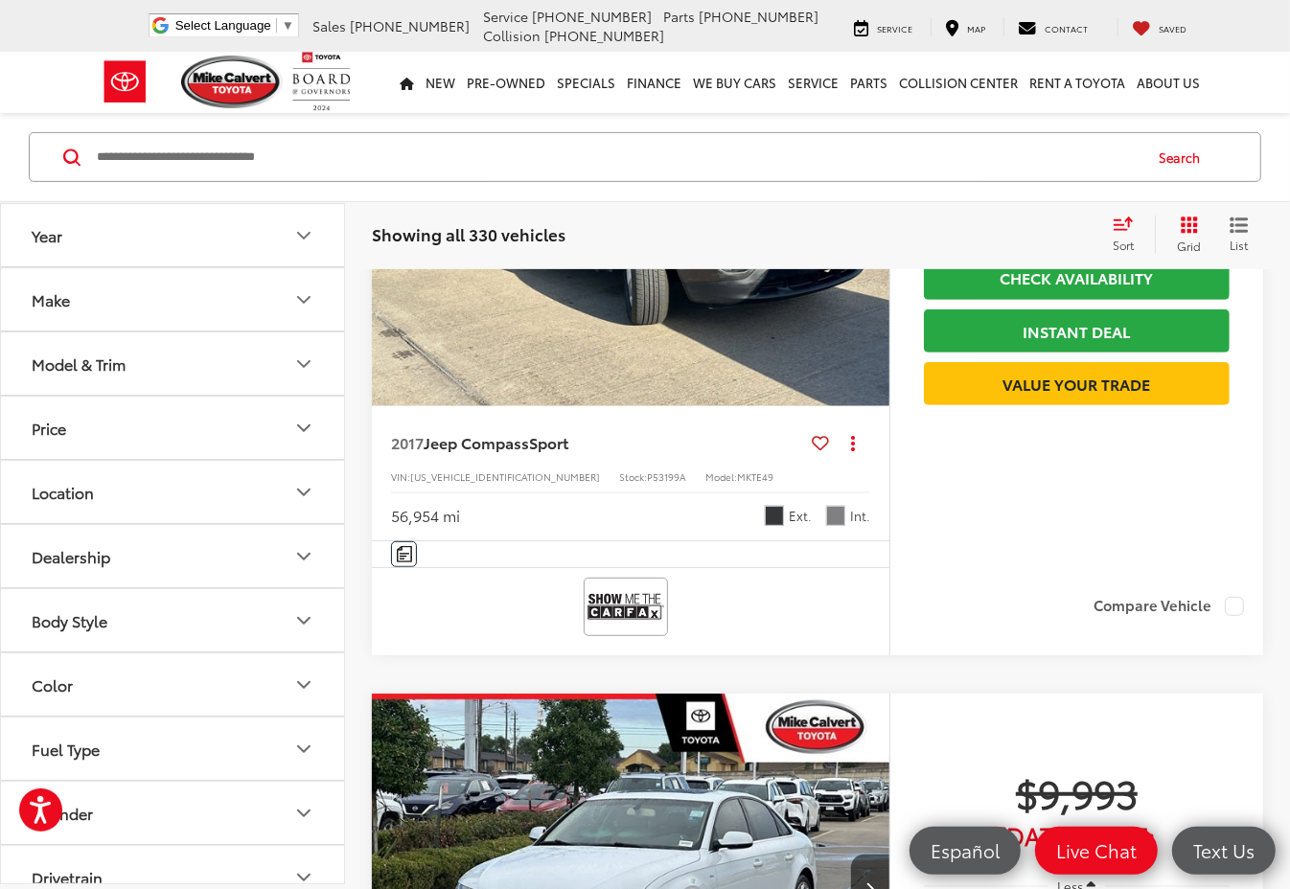
click at [874, 218] on icon "Next image" at bounding box center [869, 211] width 9 height 13
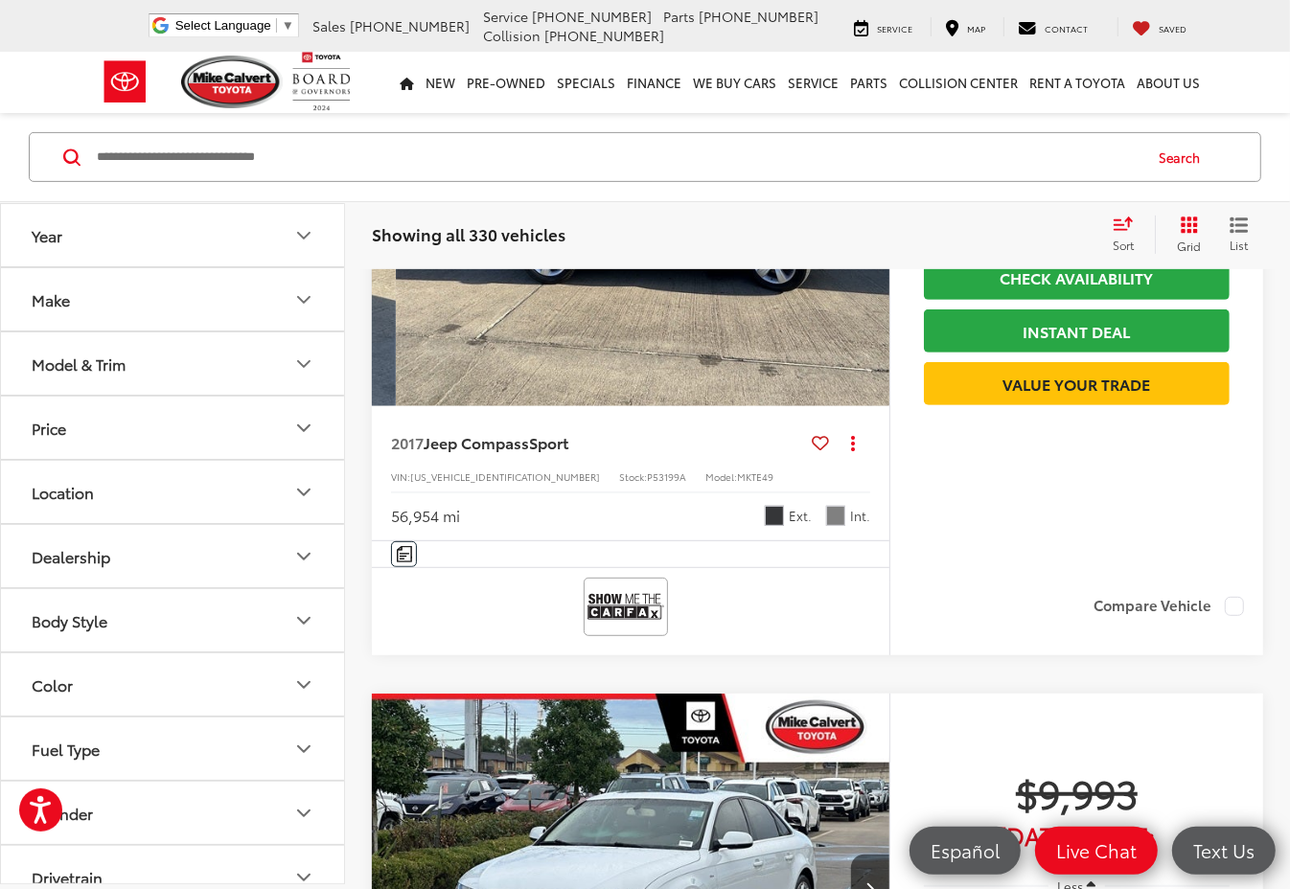
scroll to position [0, 1562]
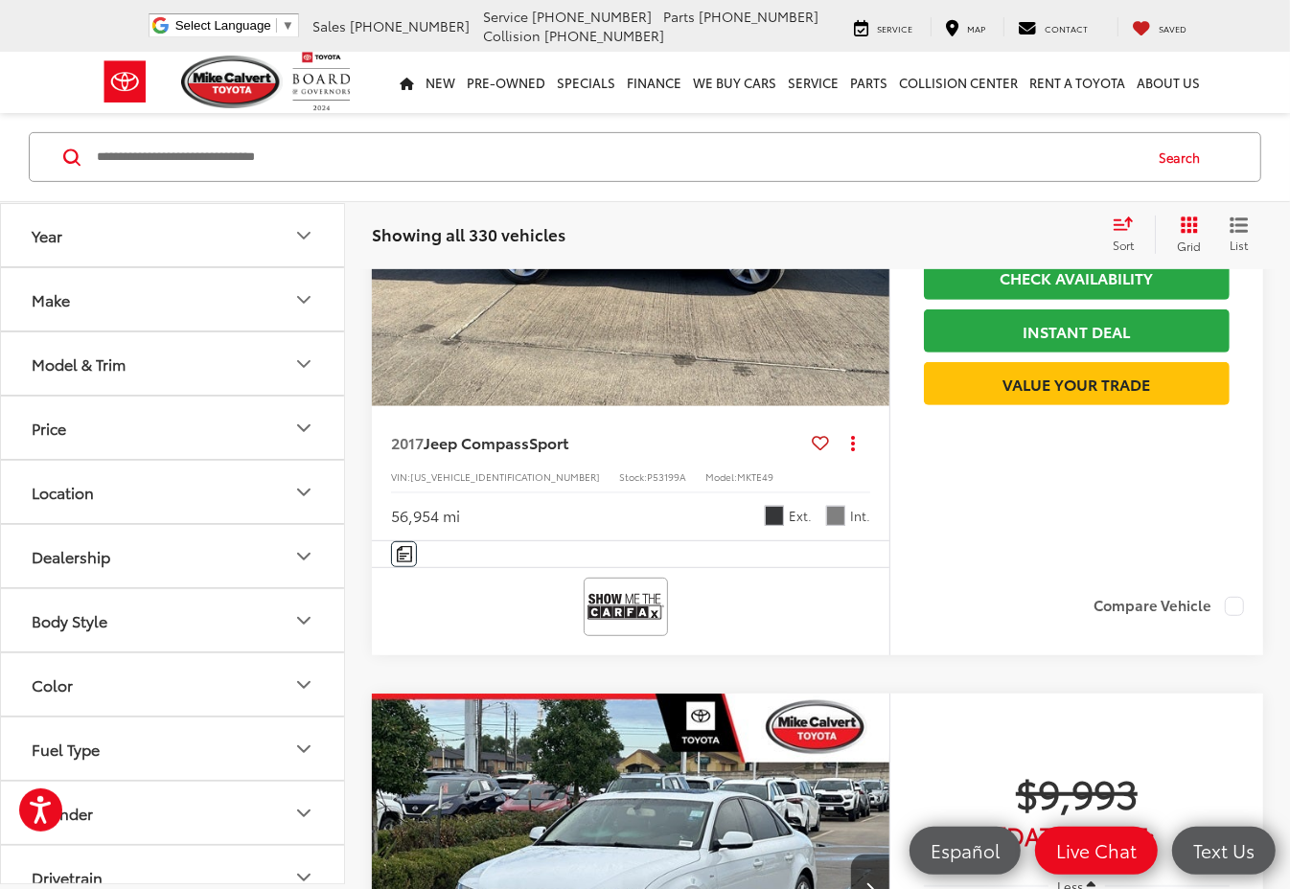
click at [874, 218] on icon "Next image" at bounding box center [869, 211] width 9 height 13
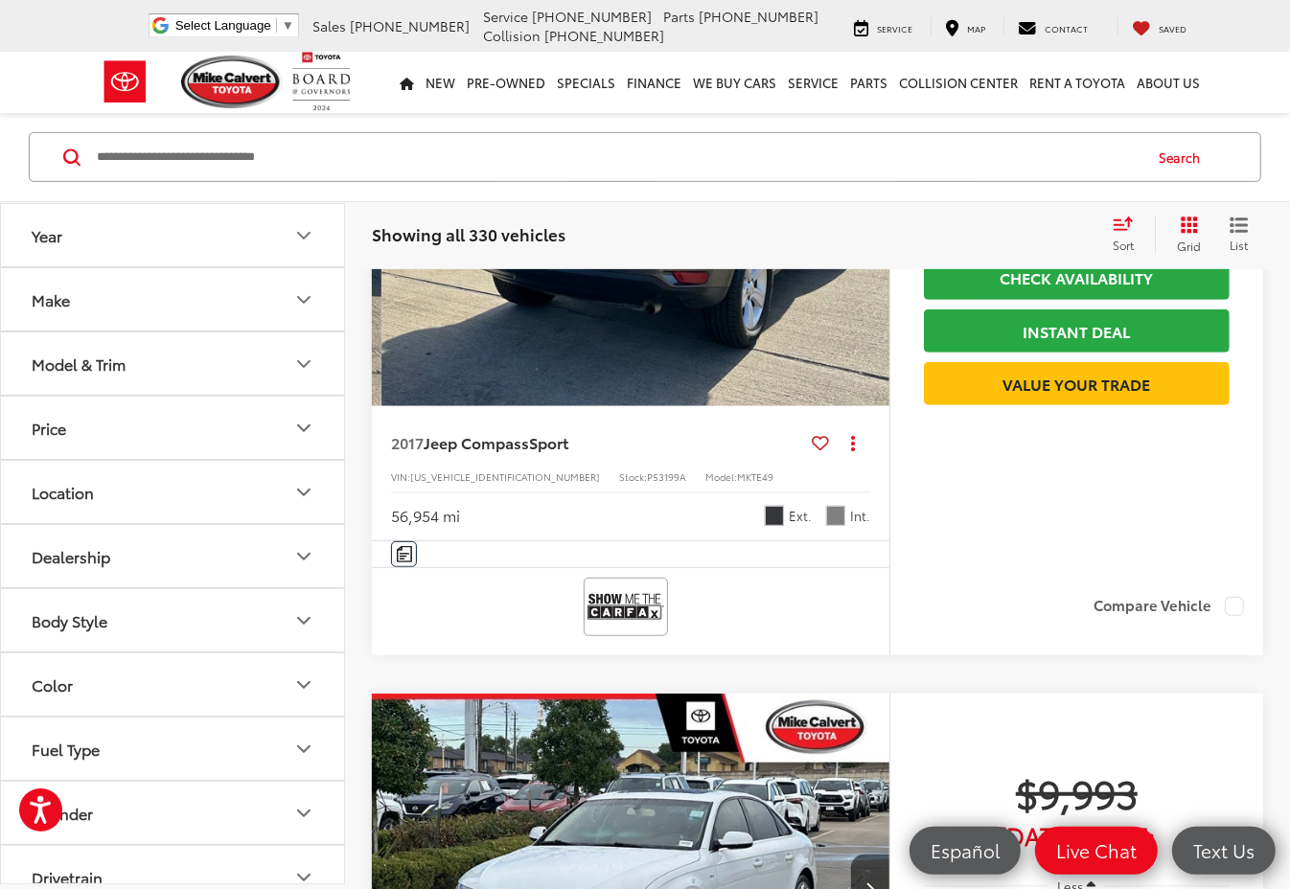
scroll to position [0, 2081]
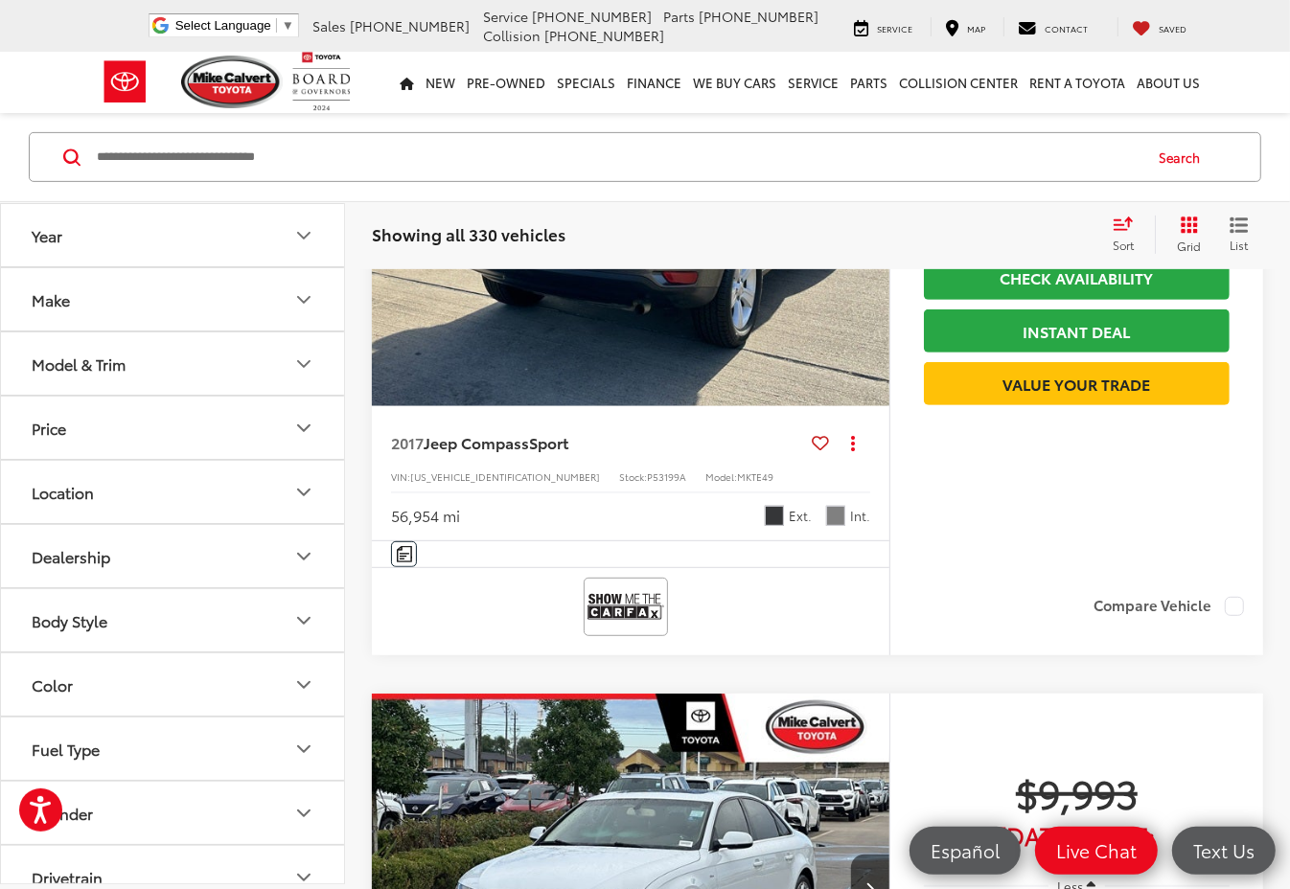
click at [874, 218] on icon "Next image" at bounding box center [869, 211] width 9 height 13
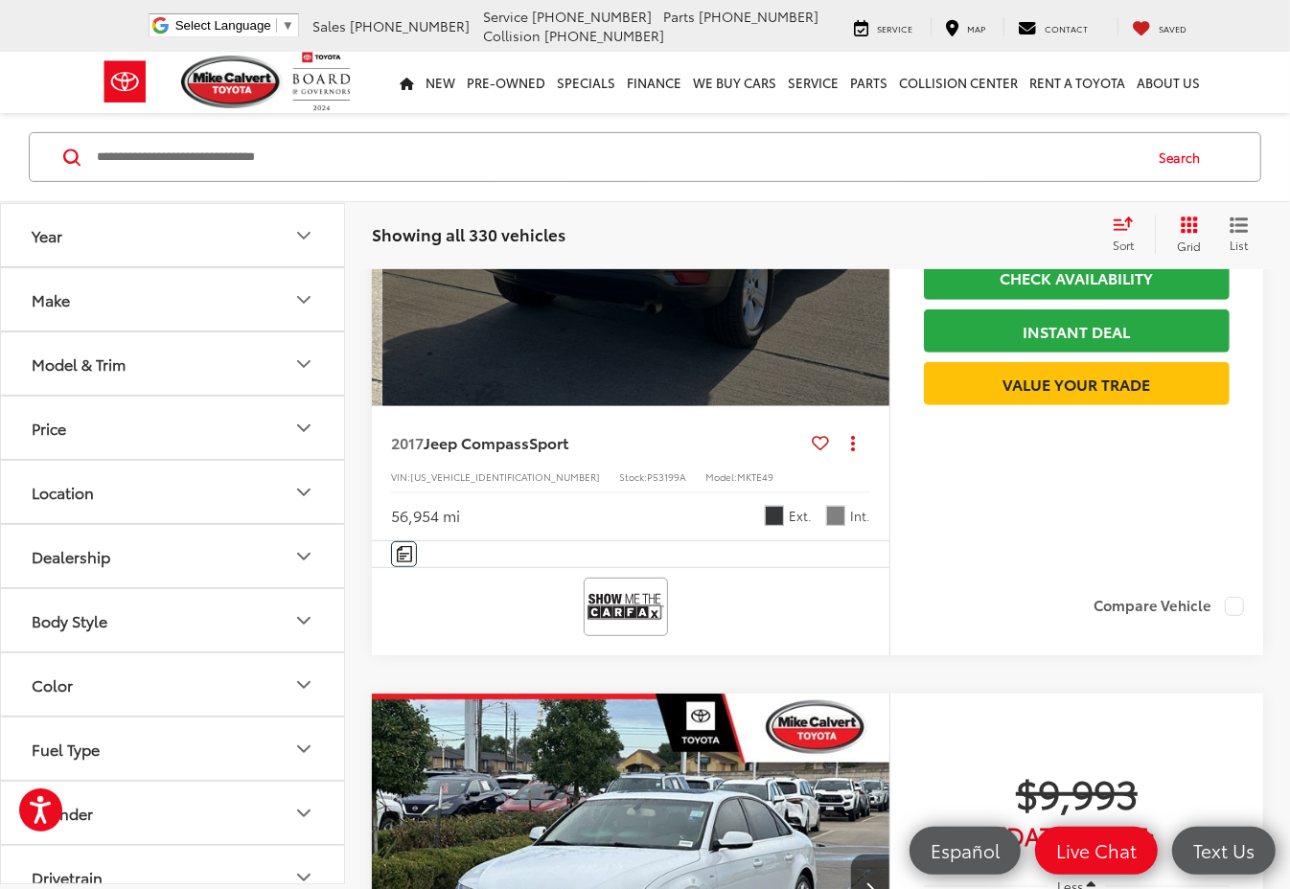
scroll to position [0, 2602]
click at [874, 359] on div "View More" at bounding box center [630, 212] width 520 height 390
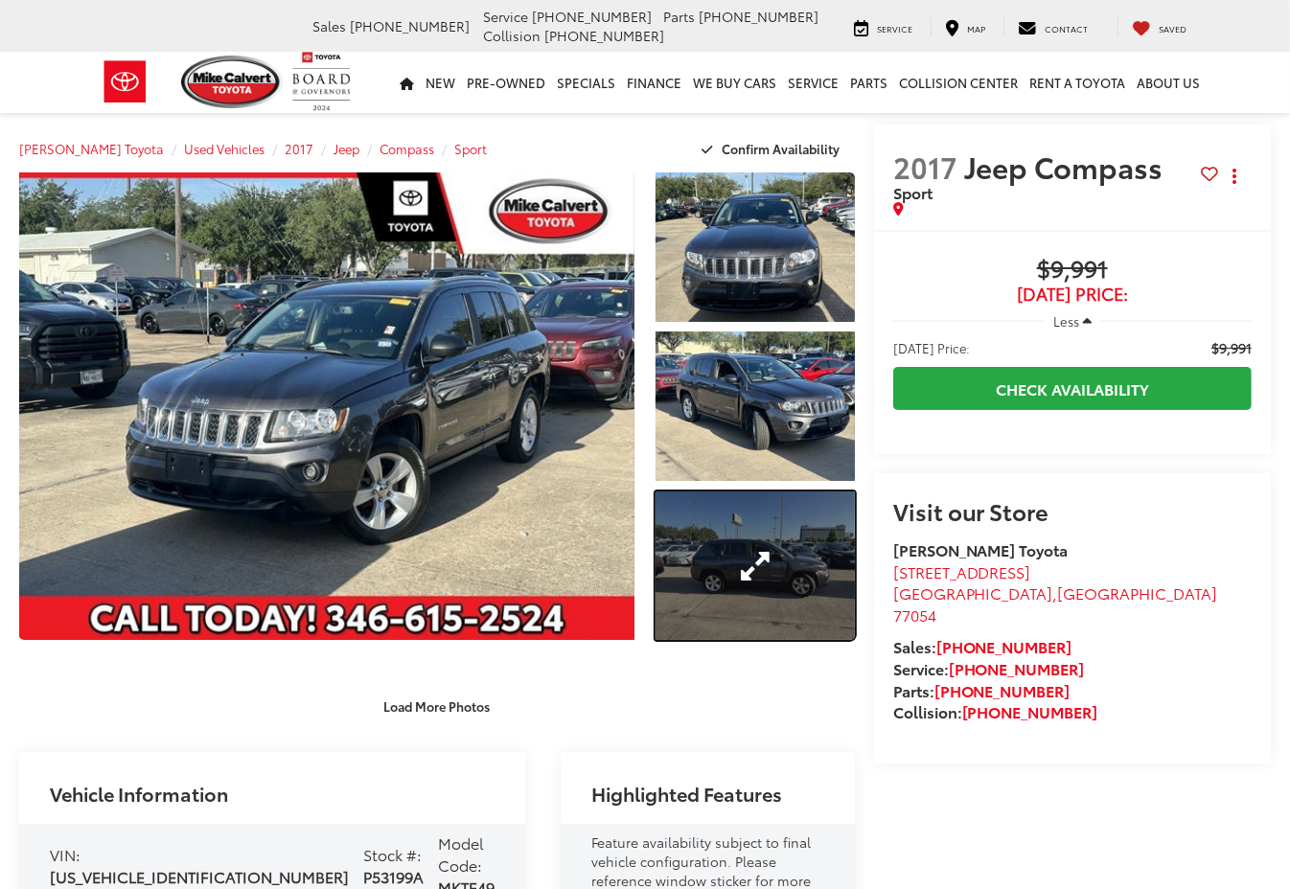
click at [735, 542] on link "Expand Photo 3" at bounding box center [754, 565] width 198 height 149
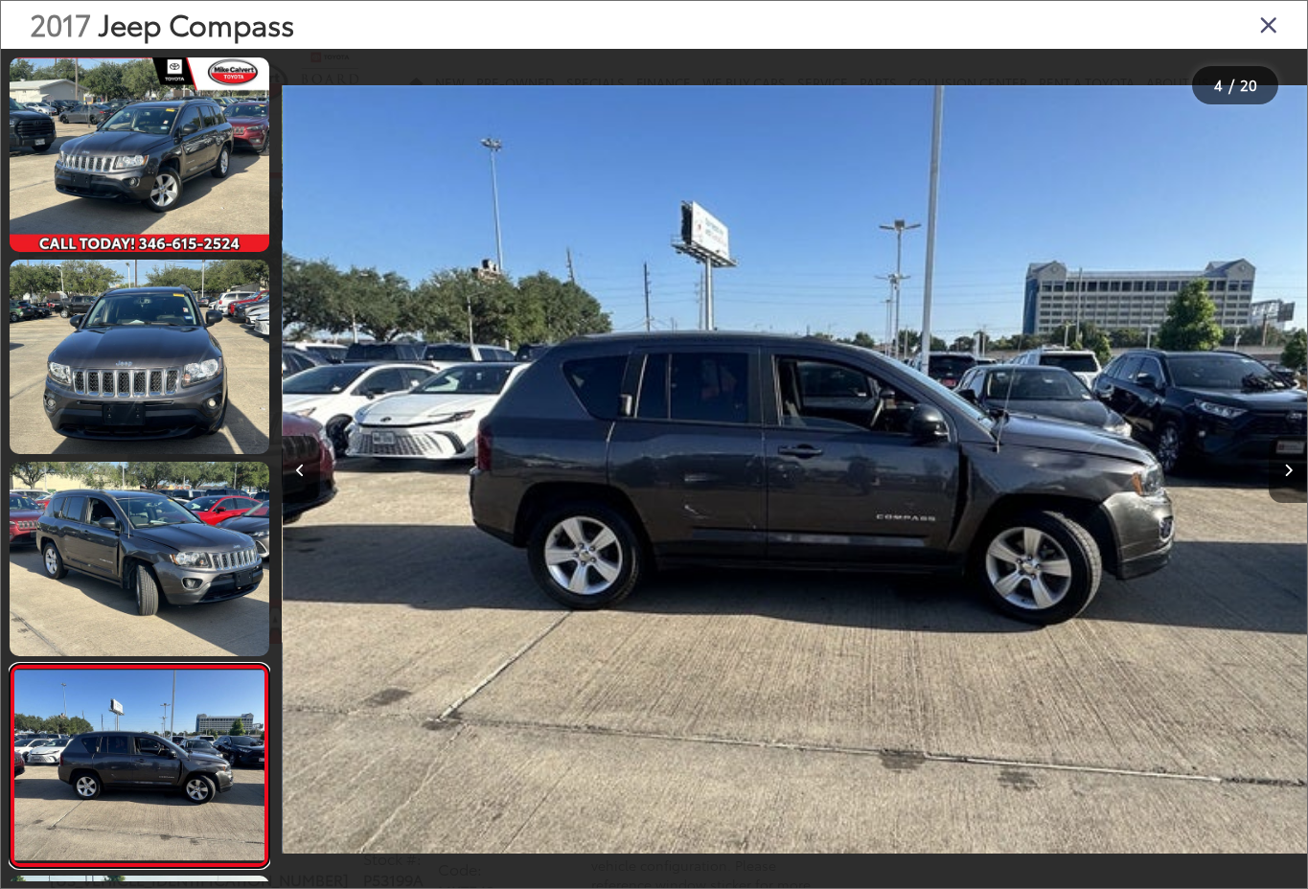
scroll to position [352, 0]
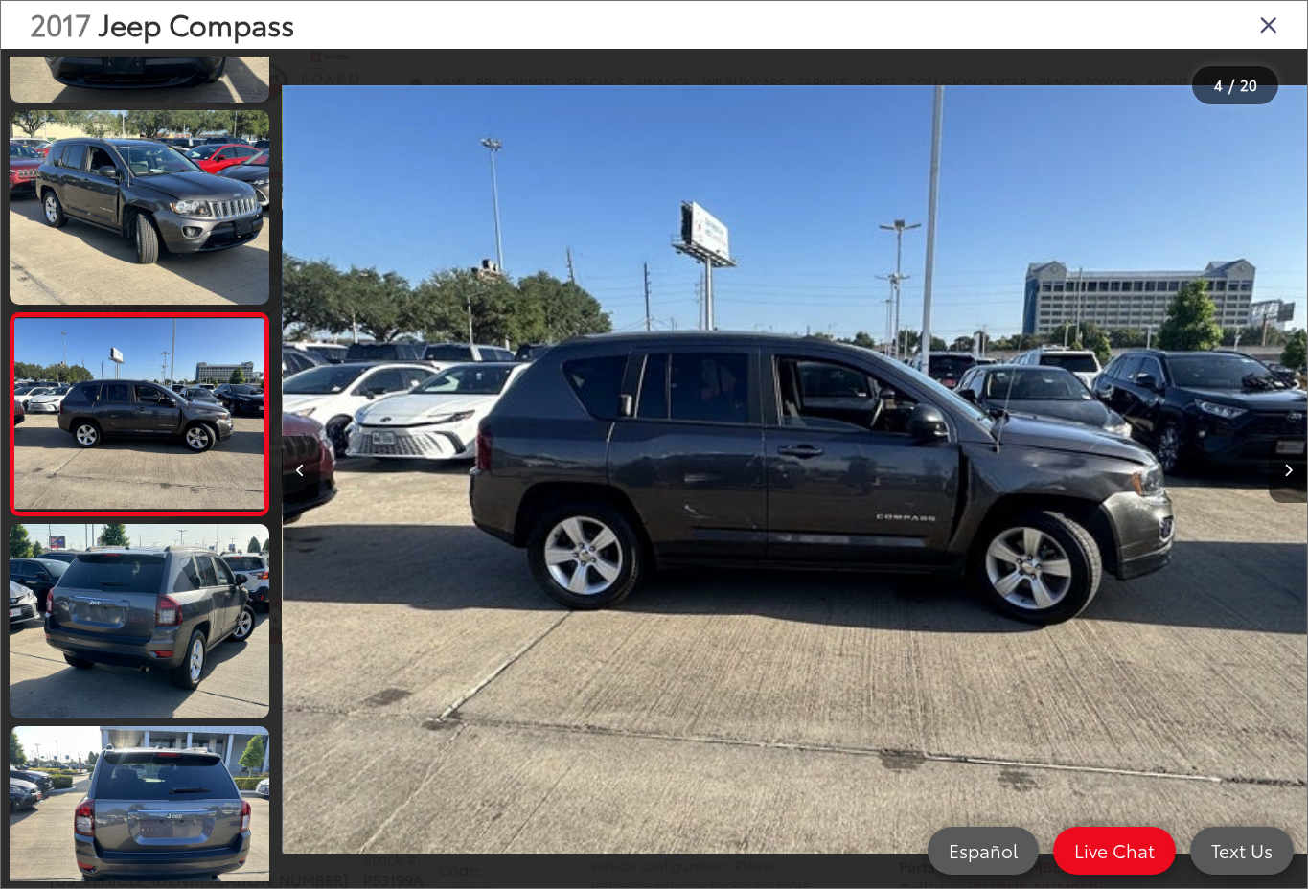
click at [712, 508] on img "2017 Jeep Compass Sport 3" at bounding box center [795, 469] width 1025 height 800
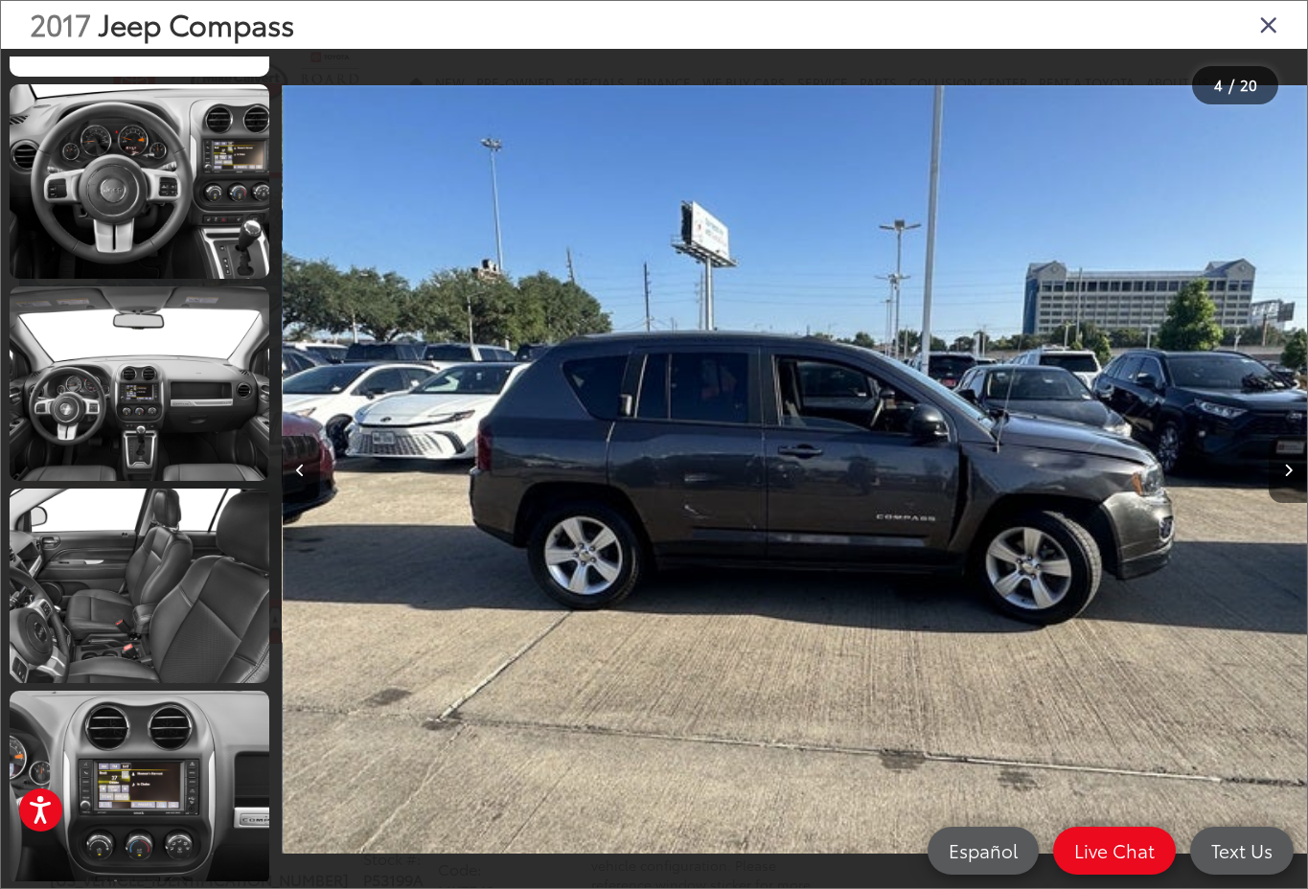
scroll to position [2507, 0]
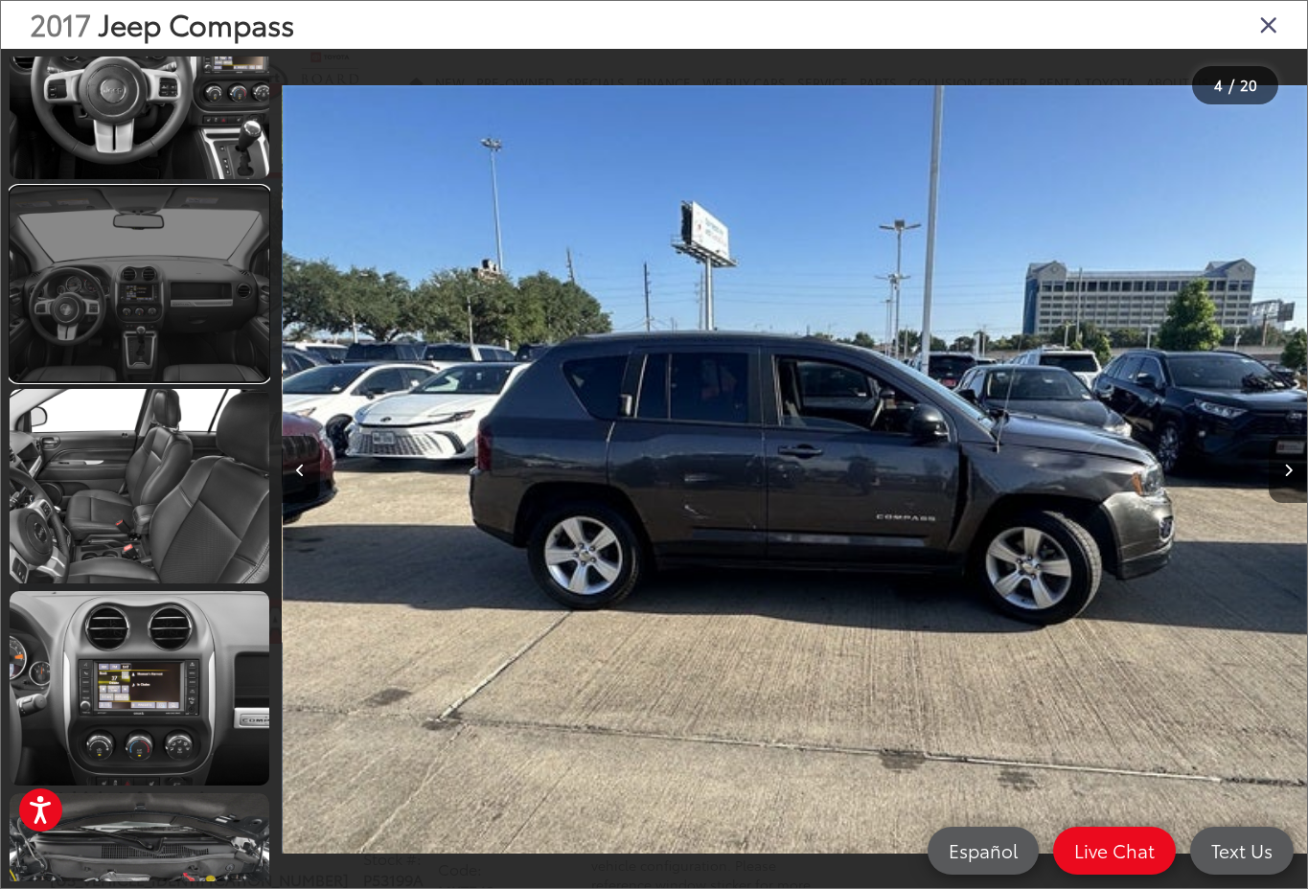
click at [134, 290] on link at bounding box center [140, 284] width 260 height 194
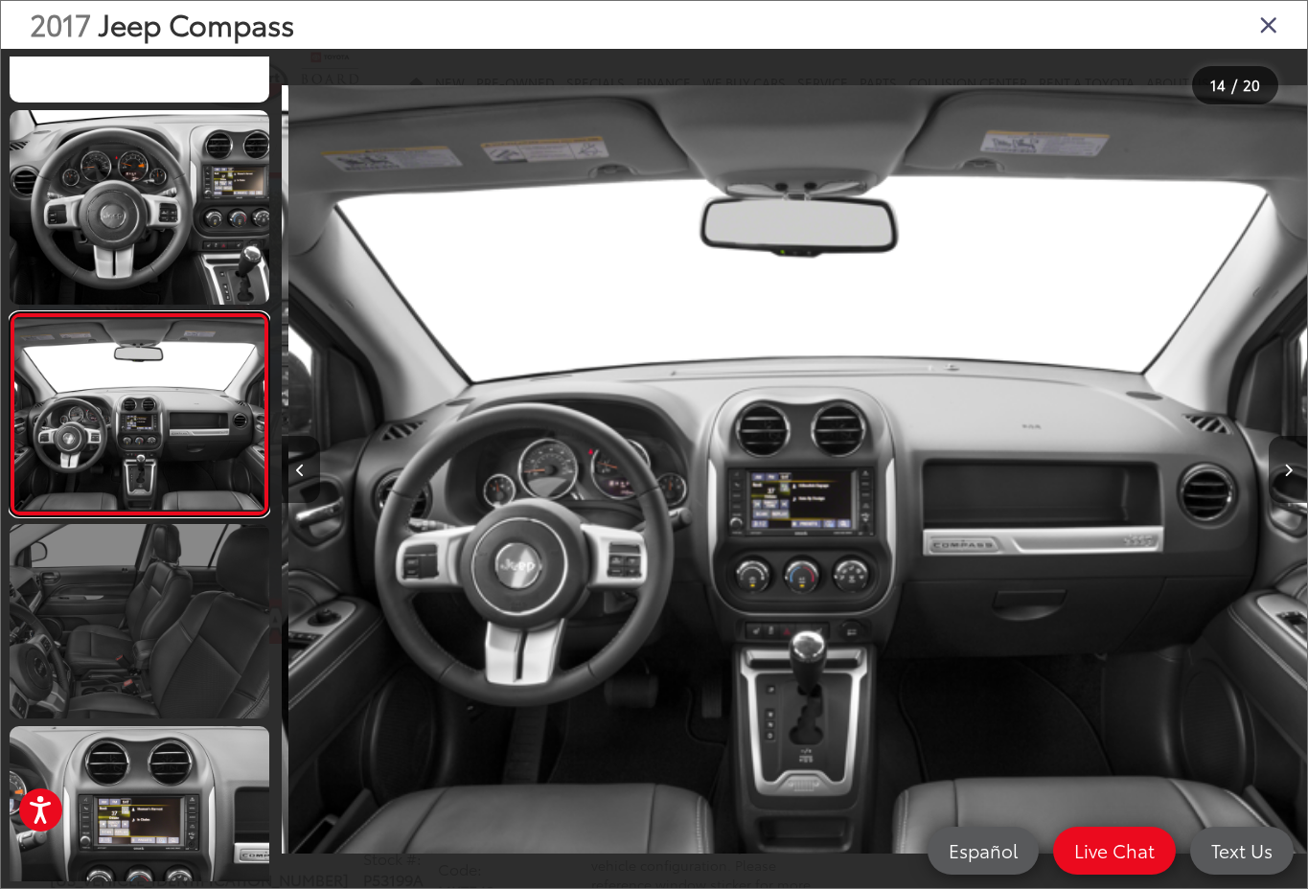
scroll to position [0, 13327]
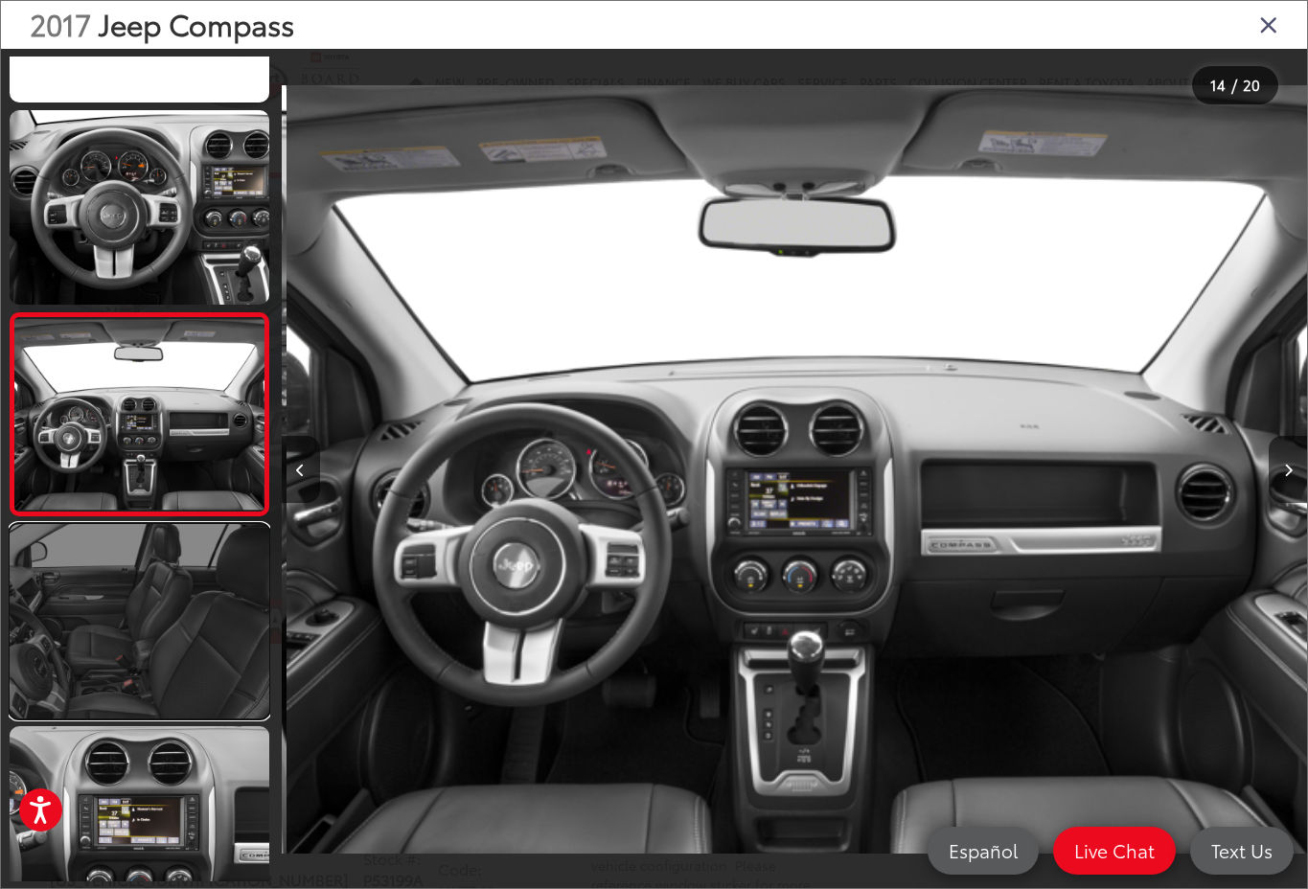
click at [153, 549] on link at bounding box center [140, 621] width 260 height 194
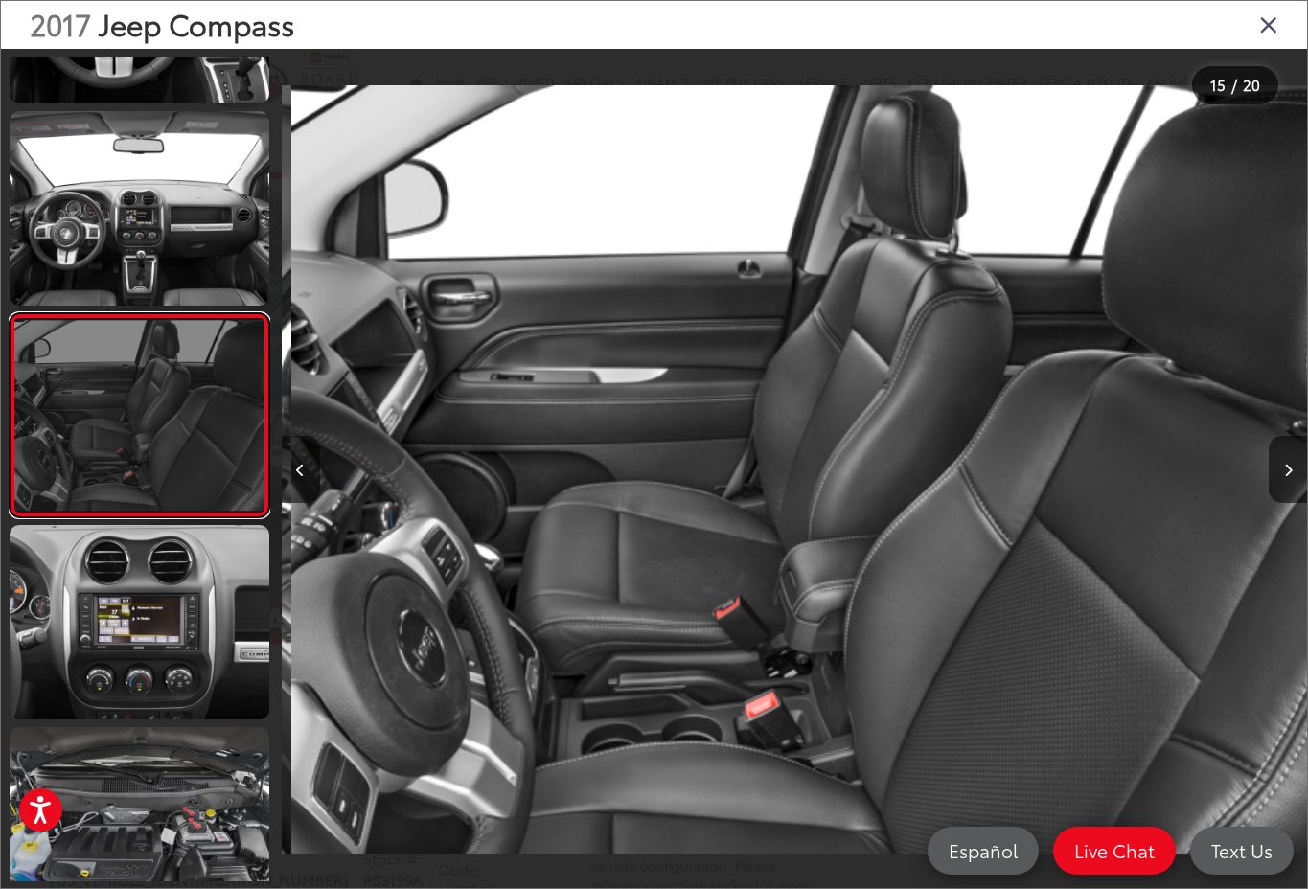
scroll to position [0, 14352]
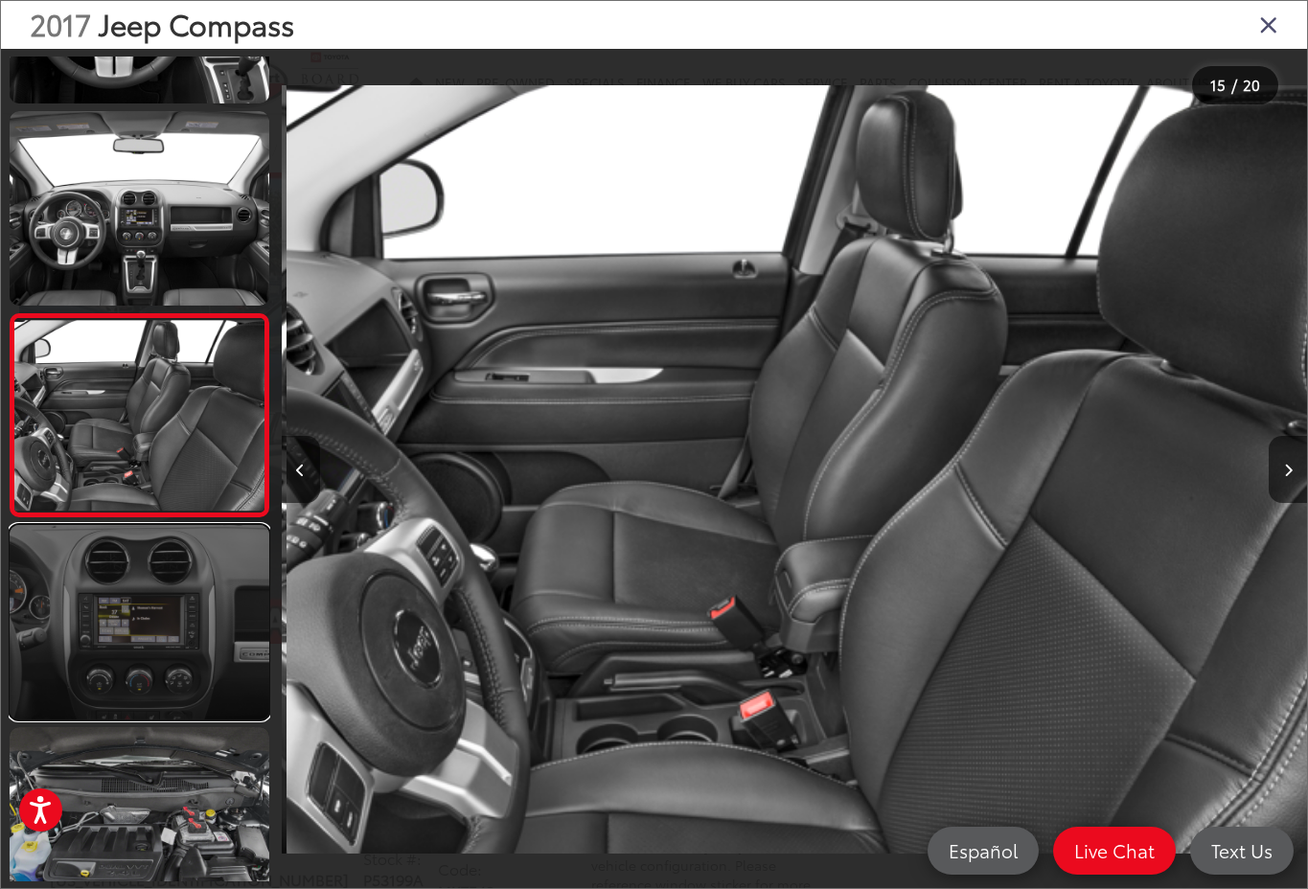
click at [153, 632] on link at bounding box center [140, 622] width 260 height 194
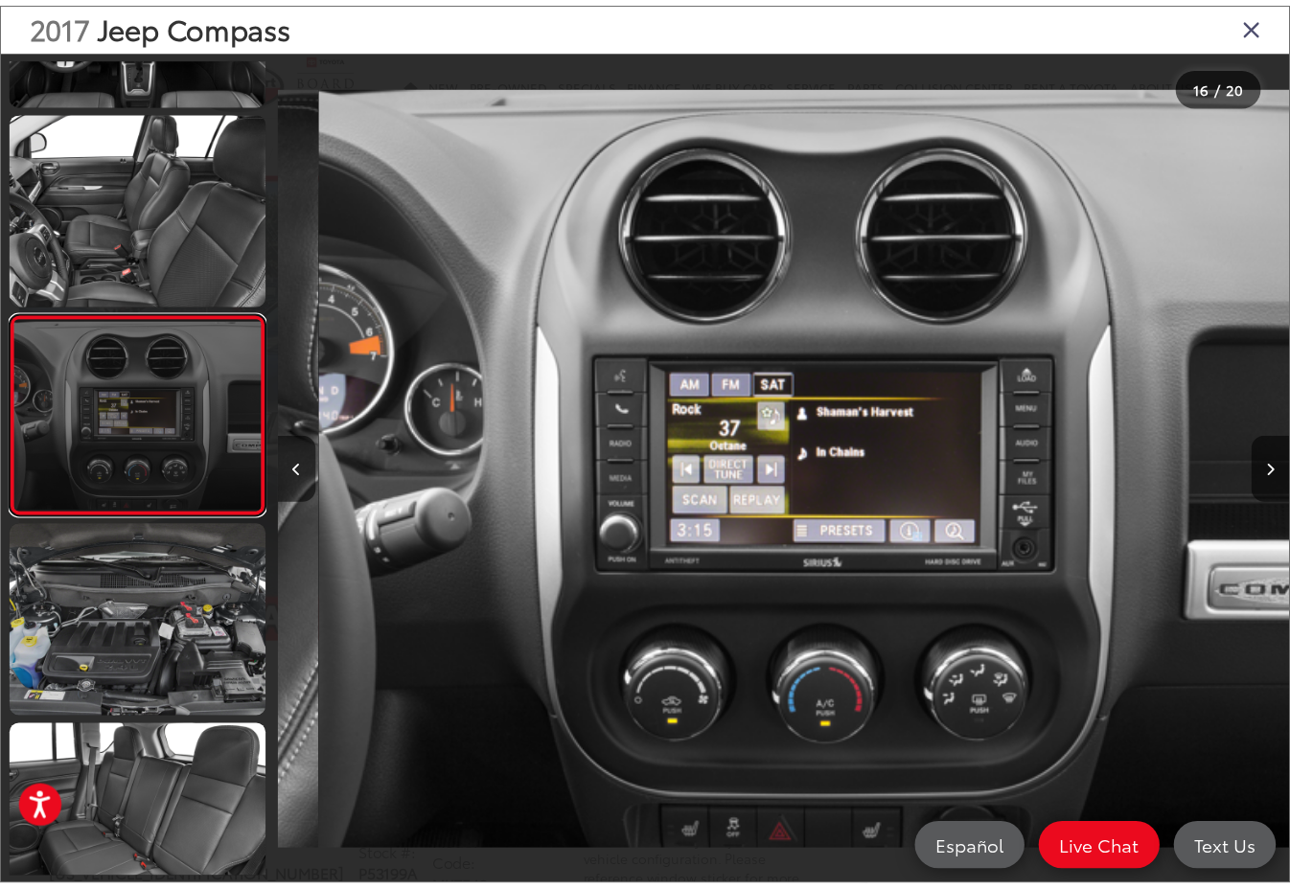
scroll to position [0, 15377]
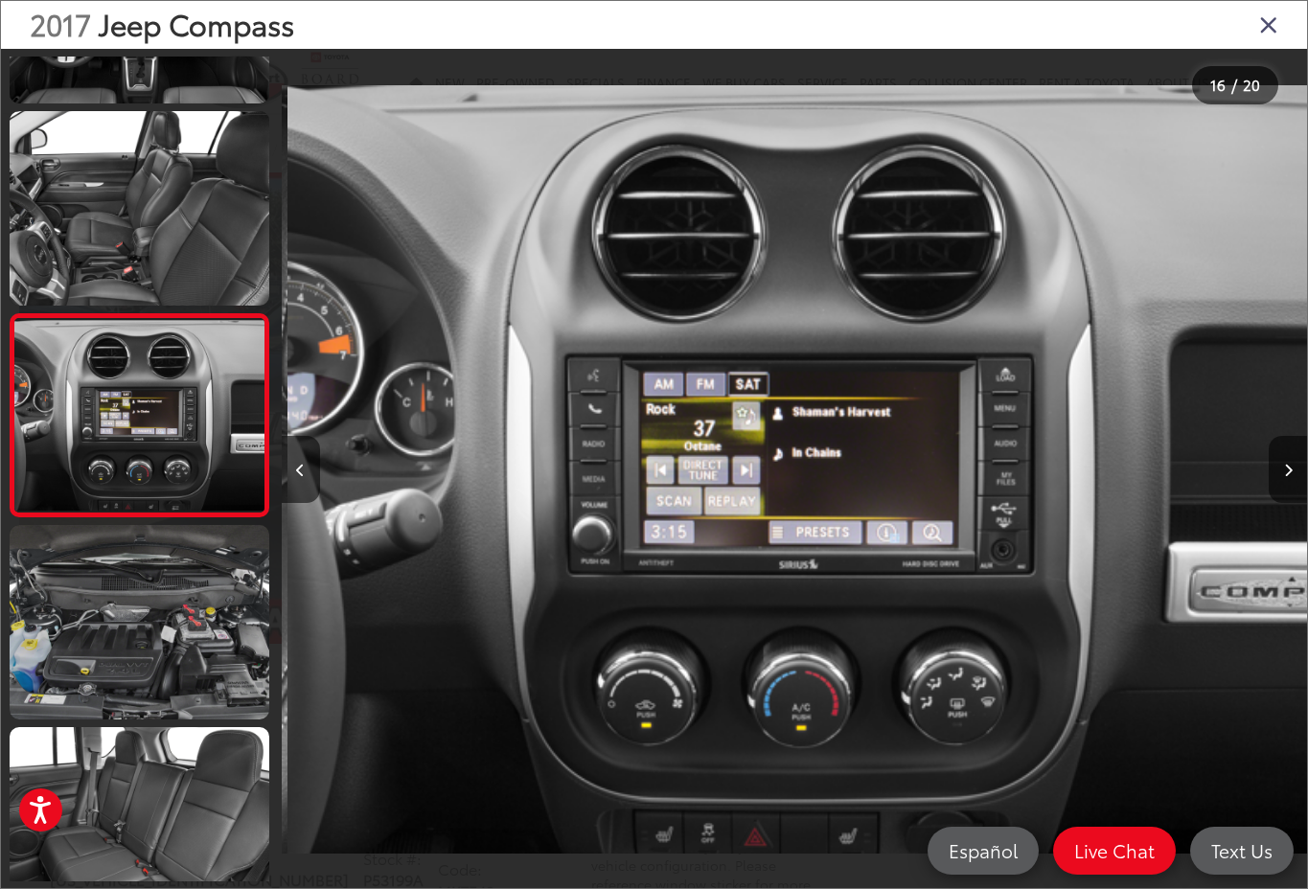
click at [1281, 21] on div "2017 Jeep Compass" at bounding box center [654, 25] width 1306 height 48
click at [1274, 27] on icon "Close gallery" at bounding box center [1268, 23] width 19 height 25
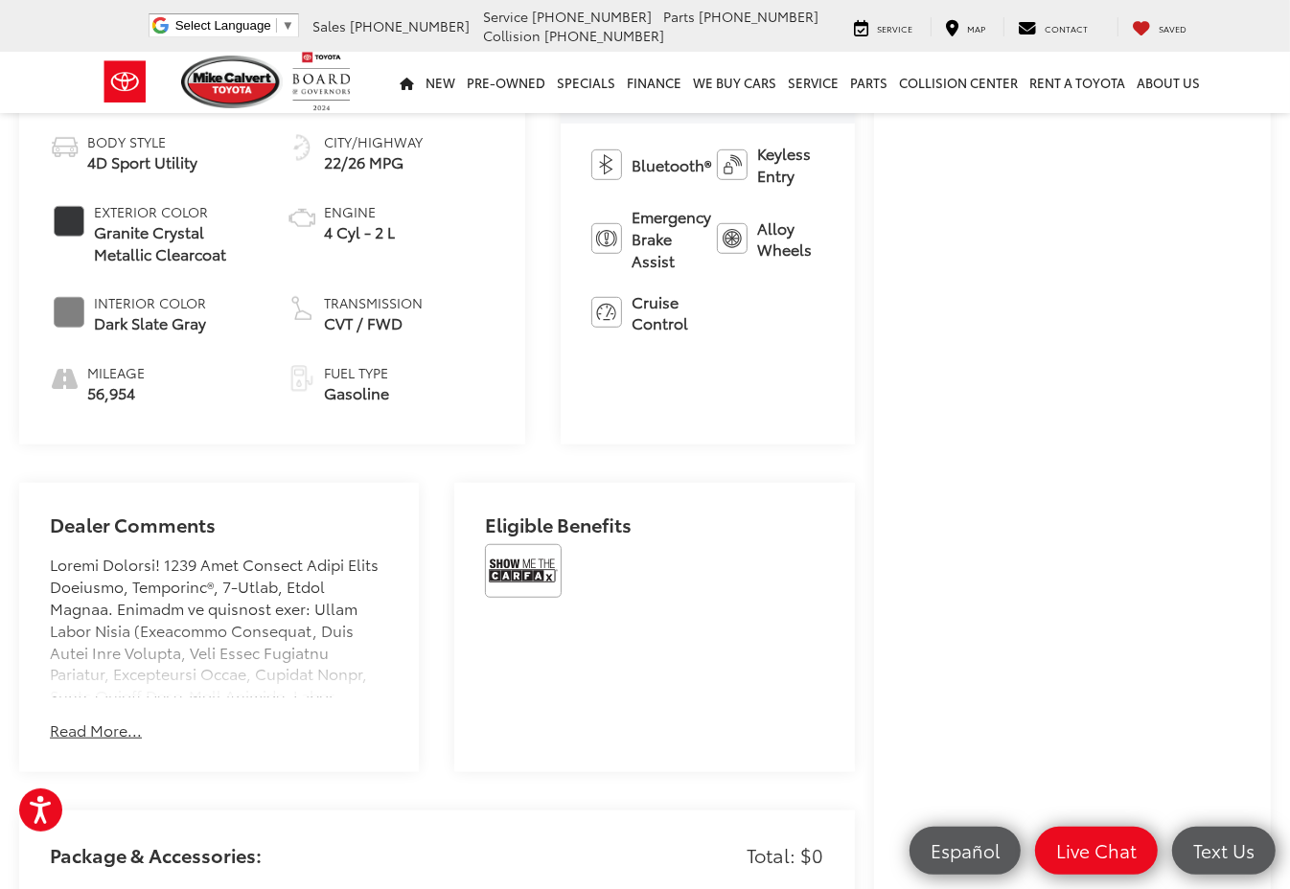
scroll to position [838, 0]
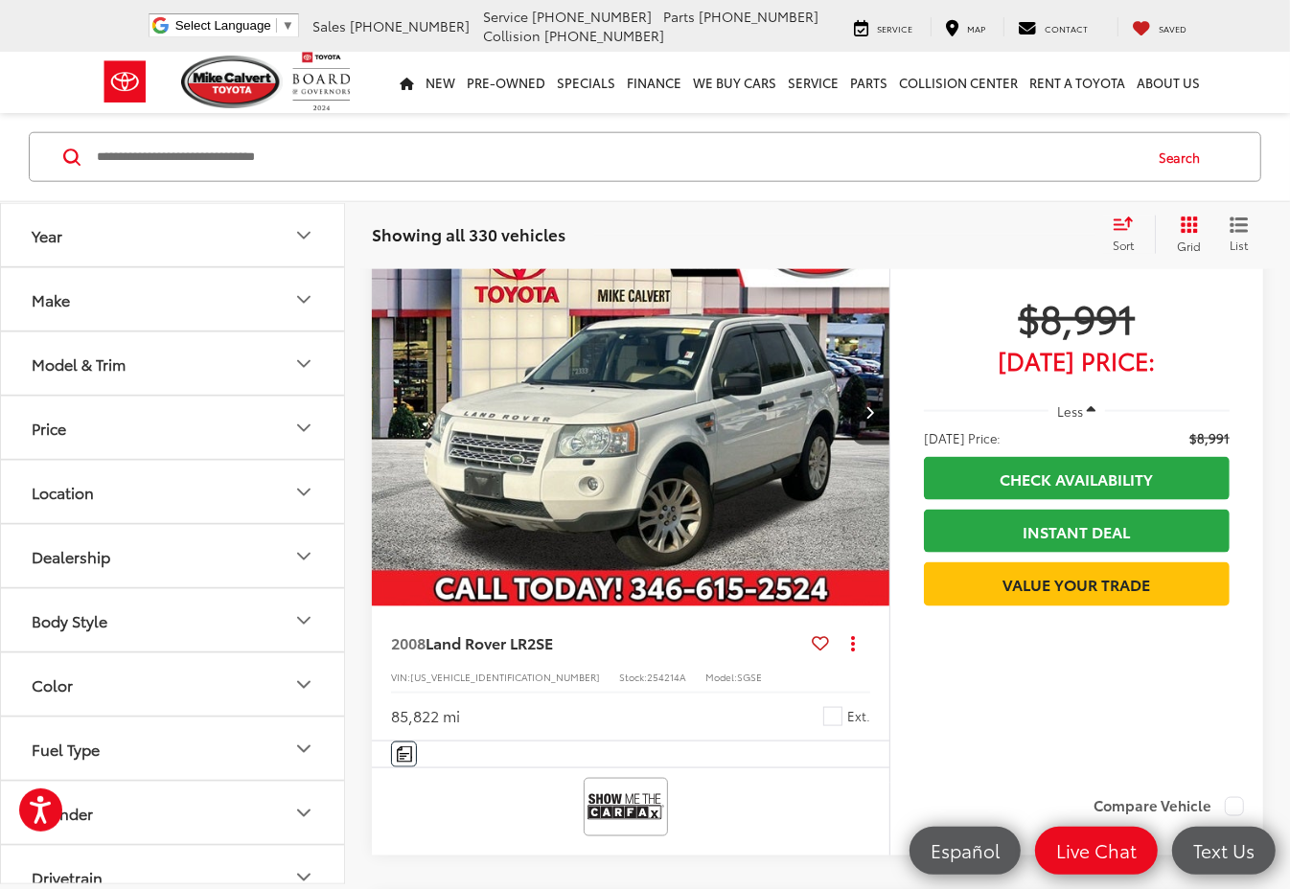
scroll to position [1560, 0]
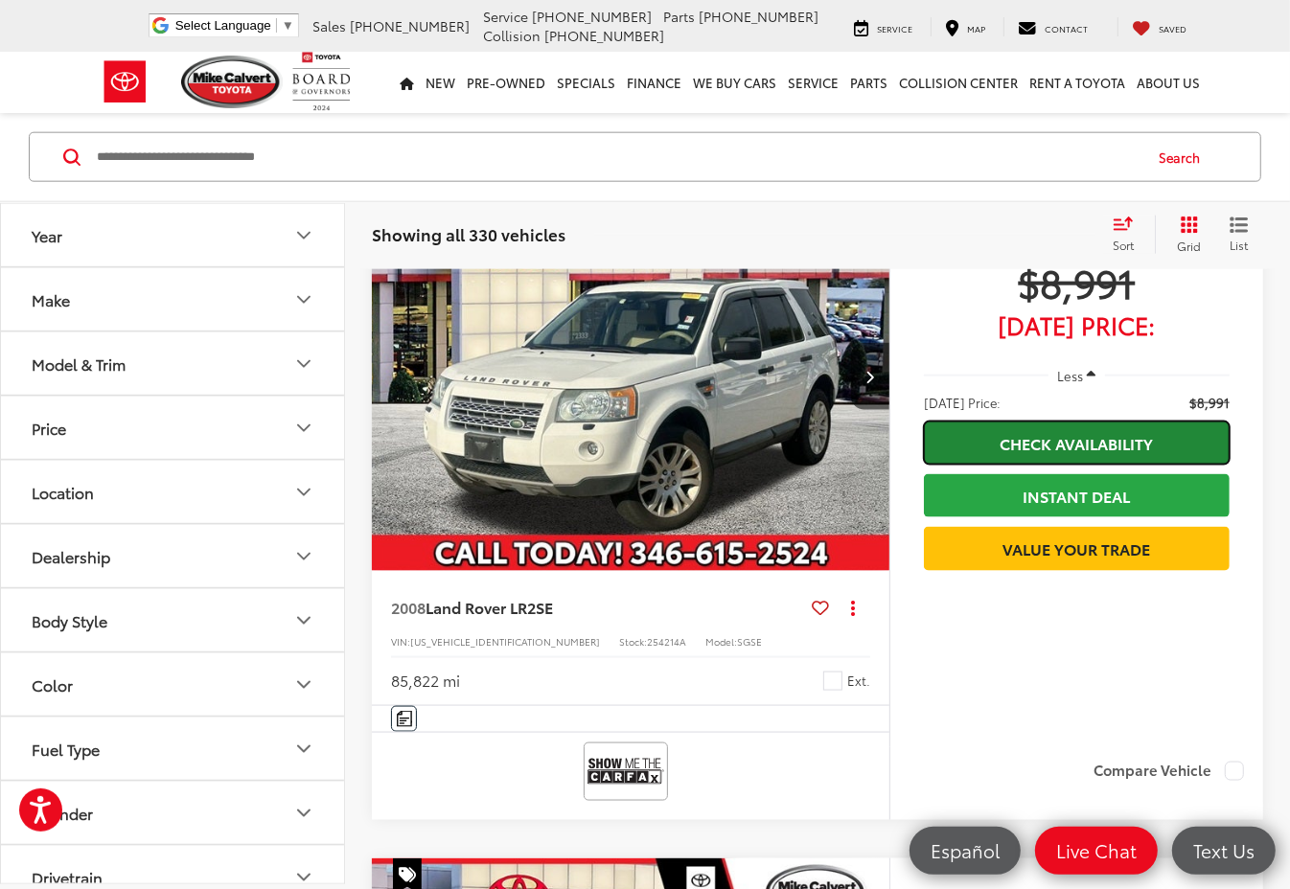
click at [1114, 444] on link "Check Availability" at bounding box center [1077, 443] width 306 height 43
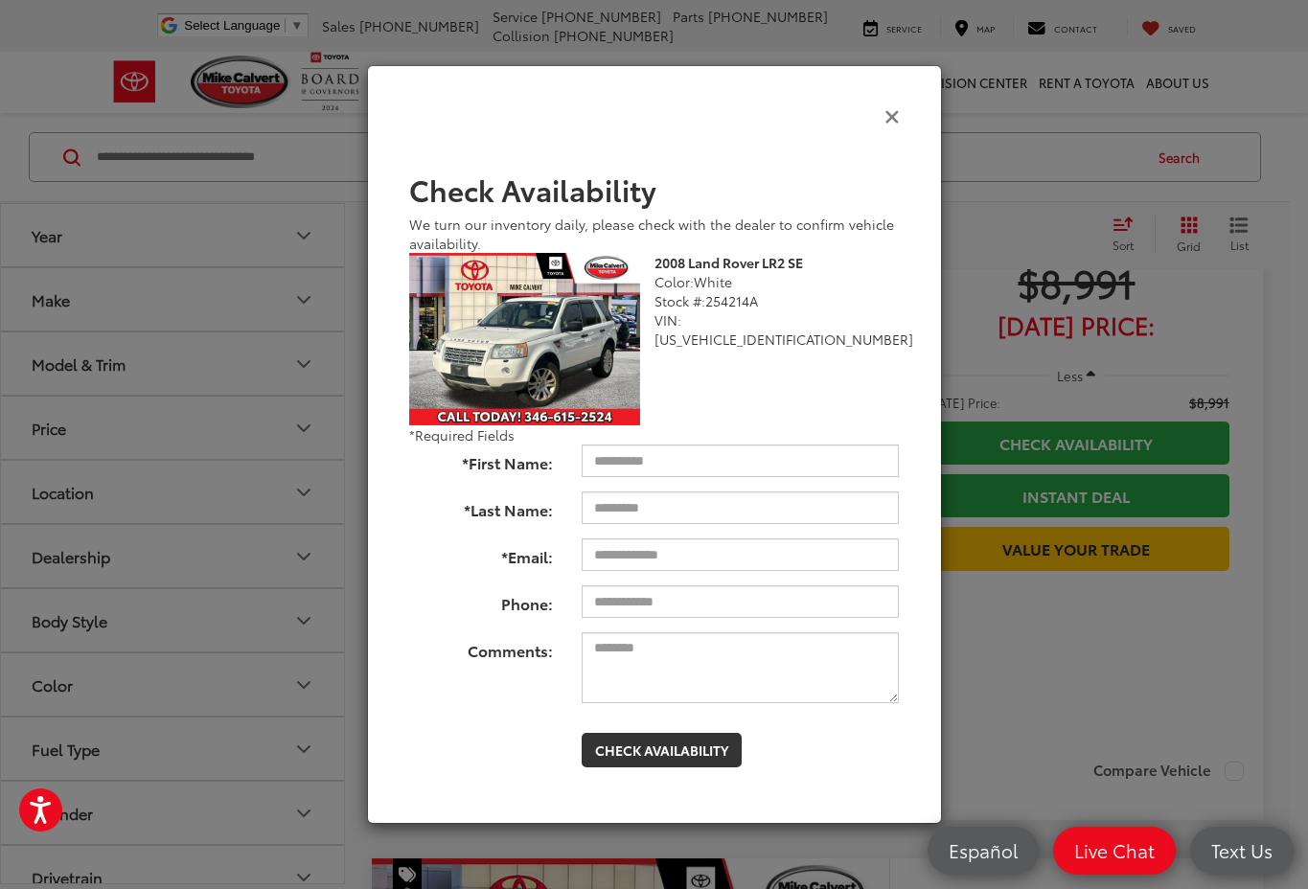
click at [897, 120] on icon "Close" at bounding box center [891, 115] width 15 height 20
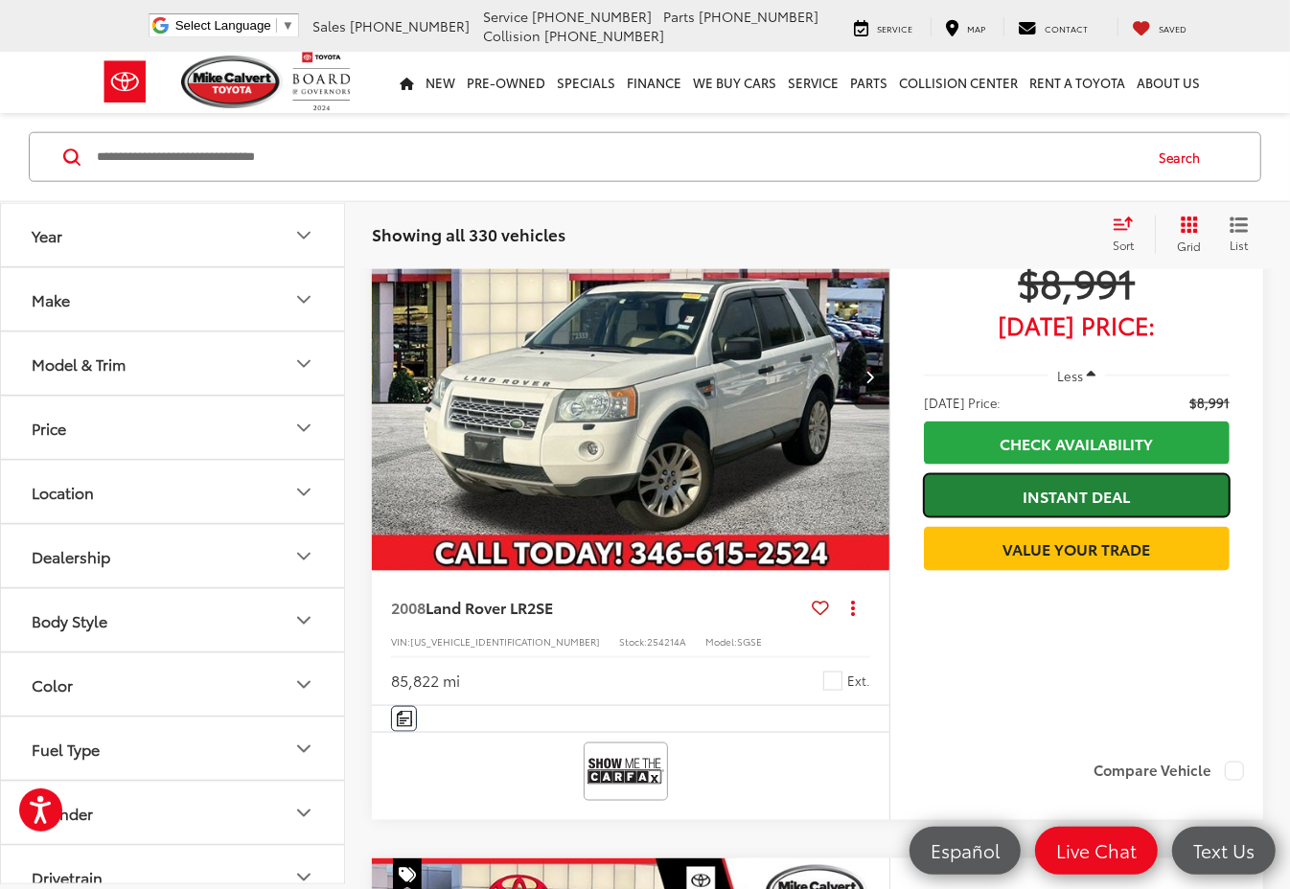
click at [1049, 494] on link "Instant Deal" at bounding box center [1077, 495] width 306 height 43
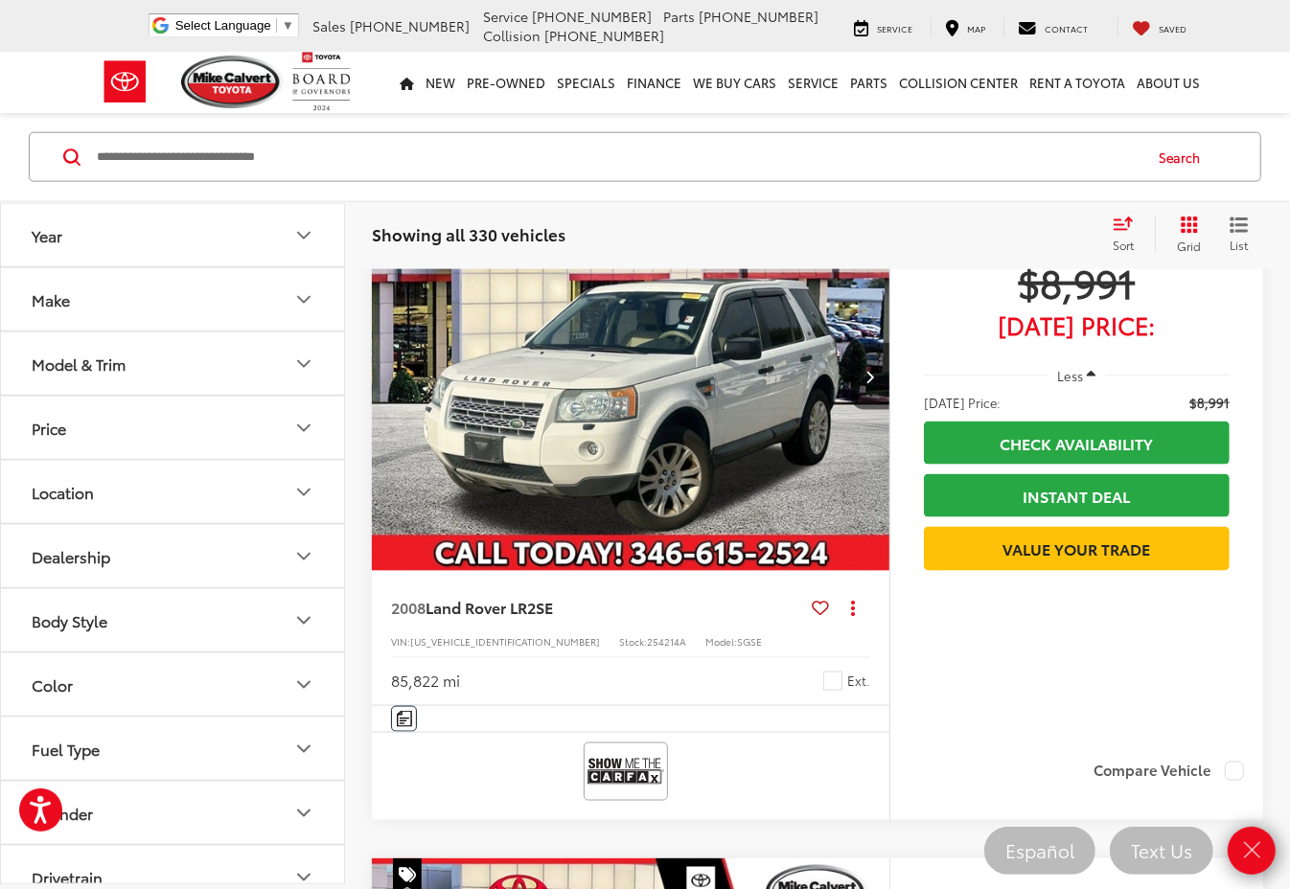
click at [1250, 52] on nav "New New New Tundra Inventory Schedule Test Drive Model Research Toyota Reviews …" at bounding box center [645, 82] width 1290 height 61
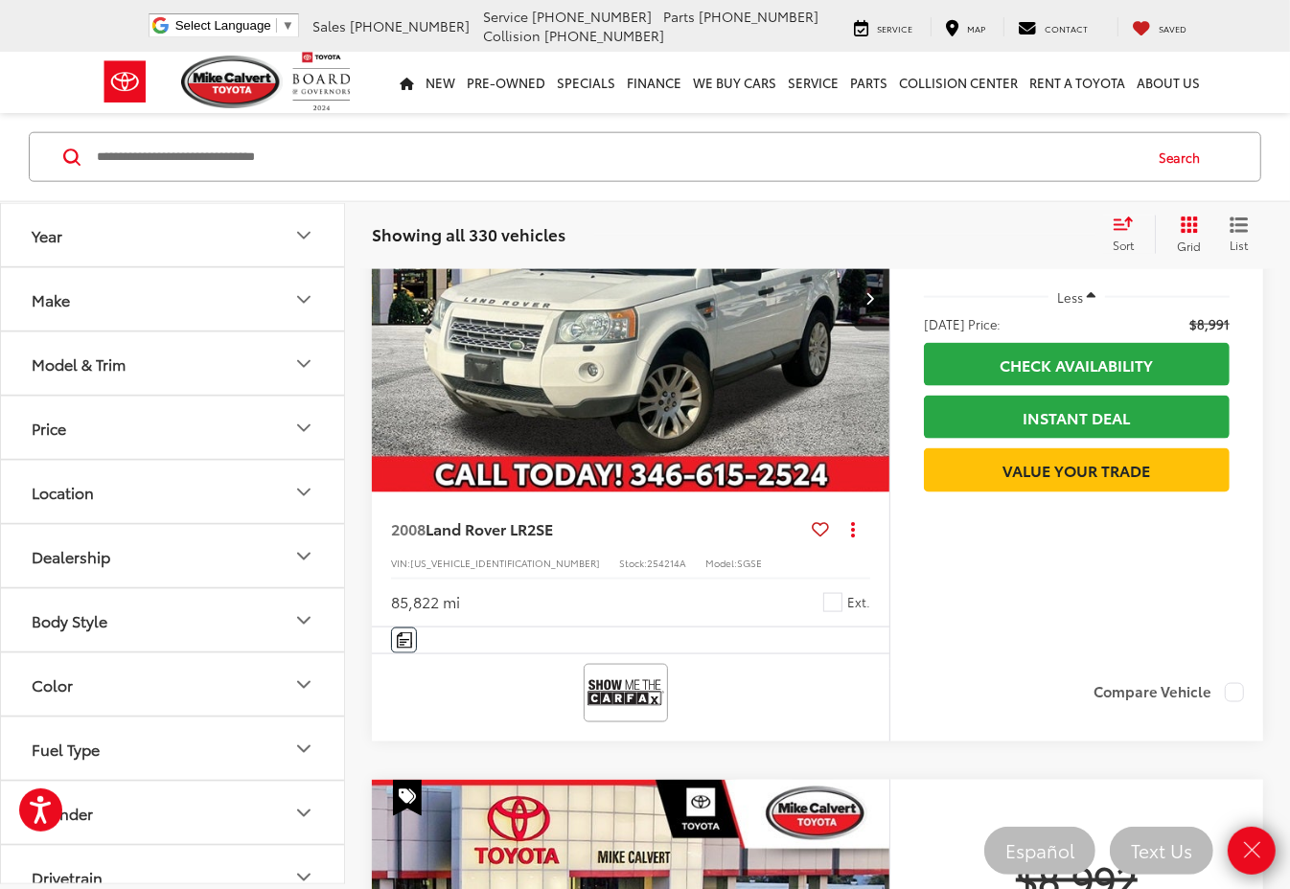
scroll to position [1680, 0]
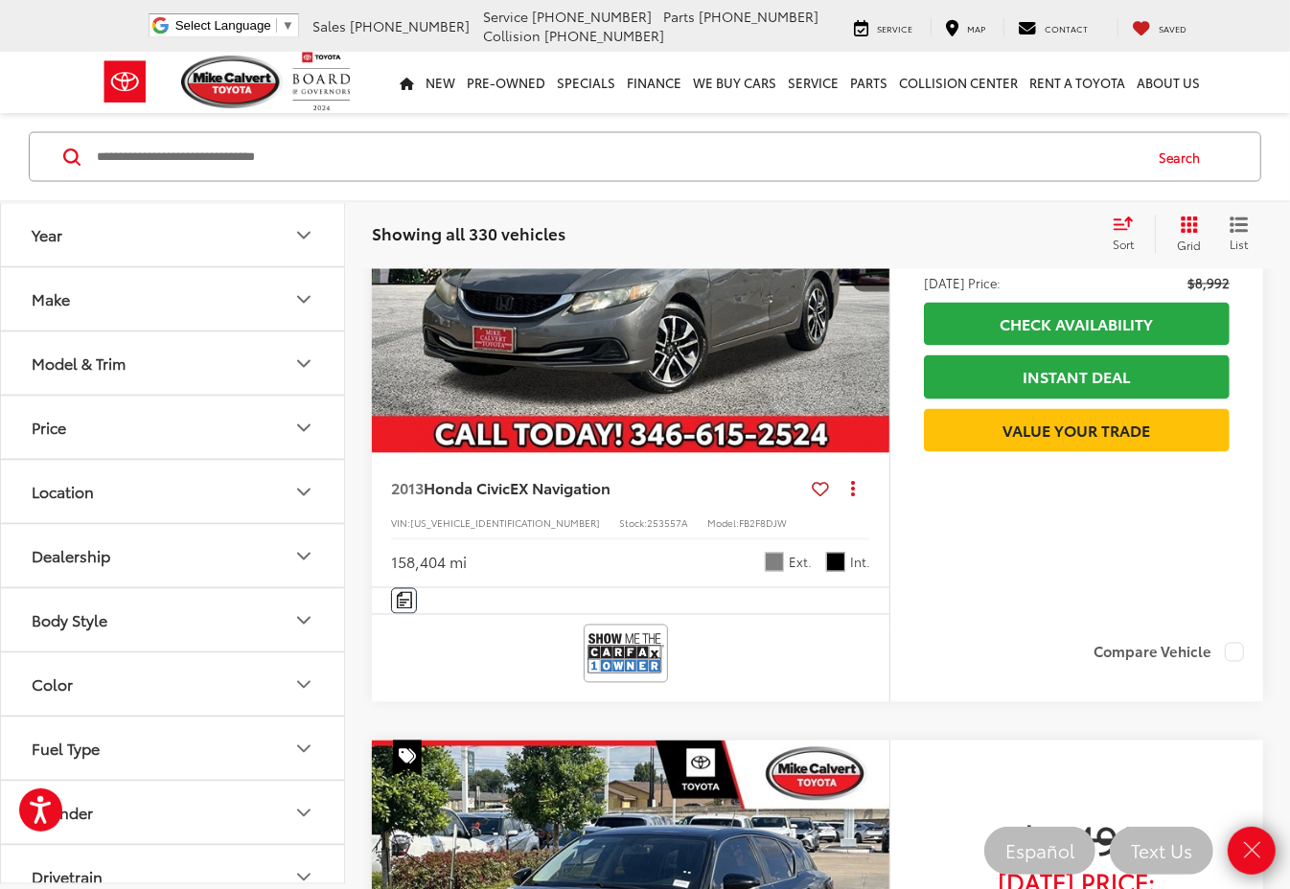
scroll to position [2398, 0]
